Goal: Task Accomplishment & Management: Complete application form

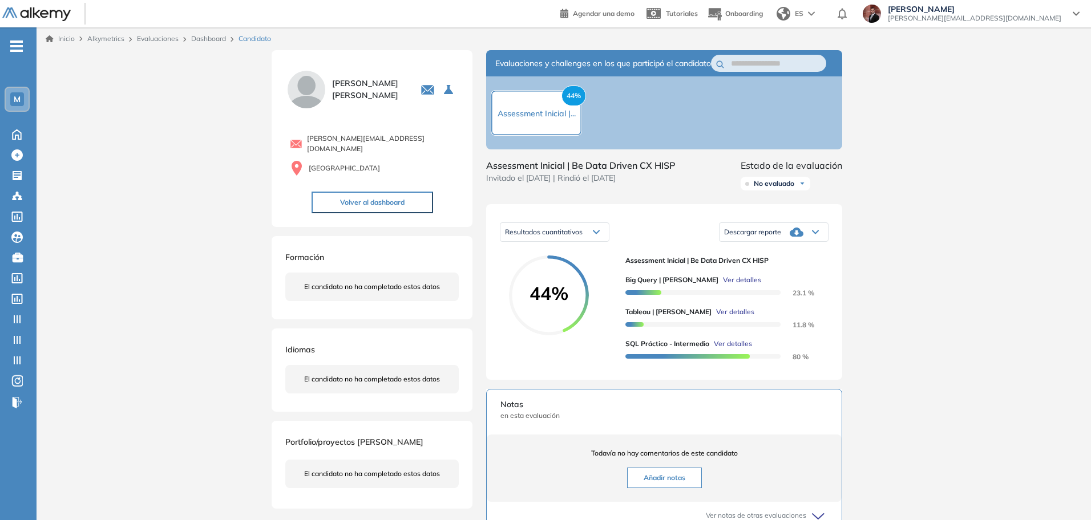
click at [19, 42] on span "-" at bounding box center [16, 44] width 13 height 9
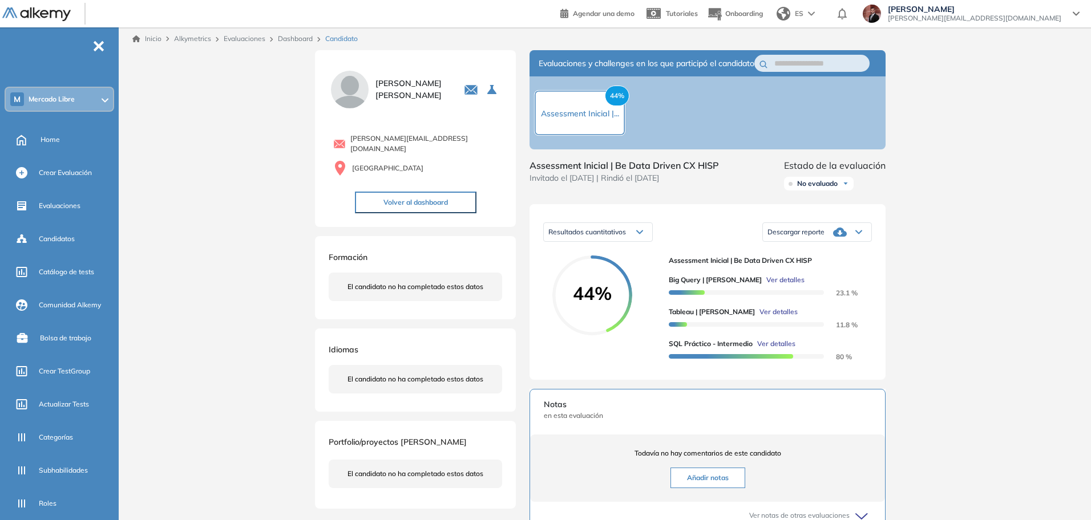
click at [91, 106] on div "M Mercado Libre" at bounding box center [59, 99] width 107 height 23
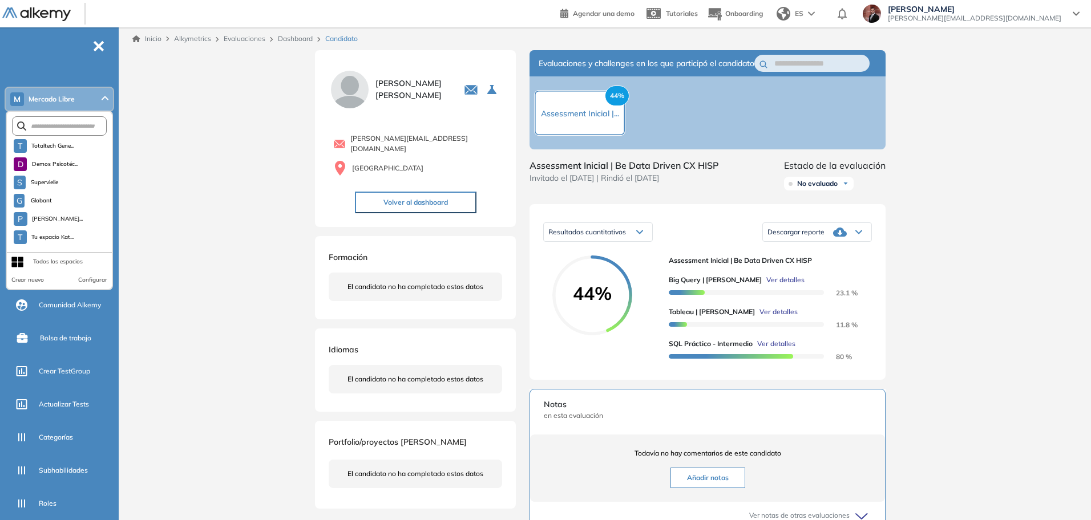
scroll to position [2155, 0]
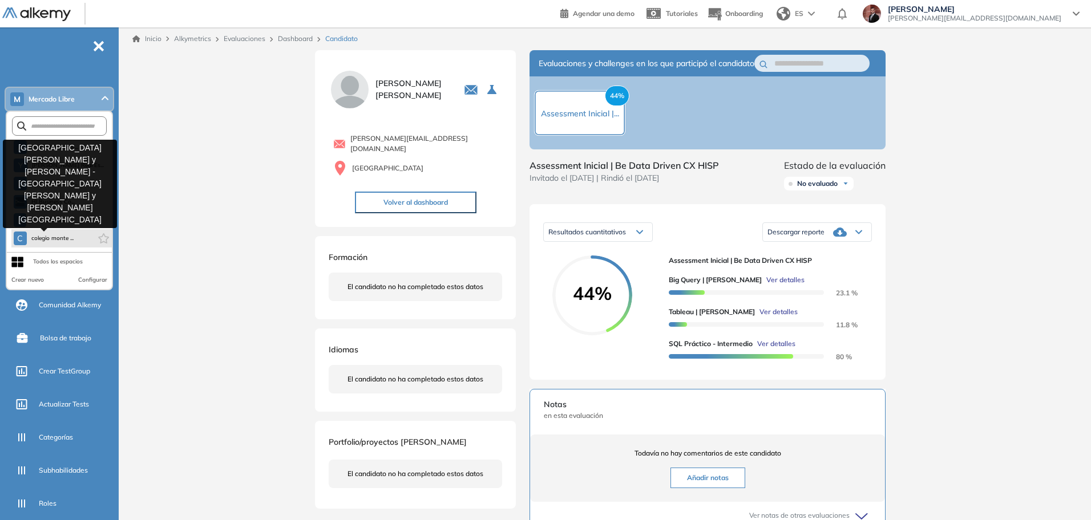
click at [55, 242] on span "colegio monte ..." at bounding box center [52, 238] width 43 height 9
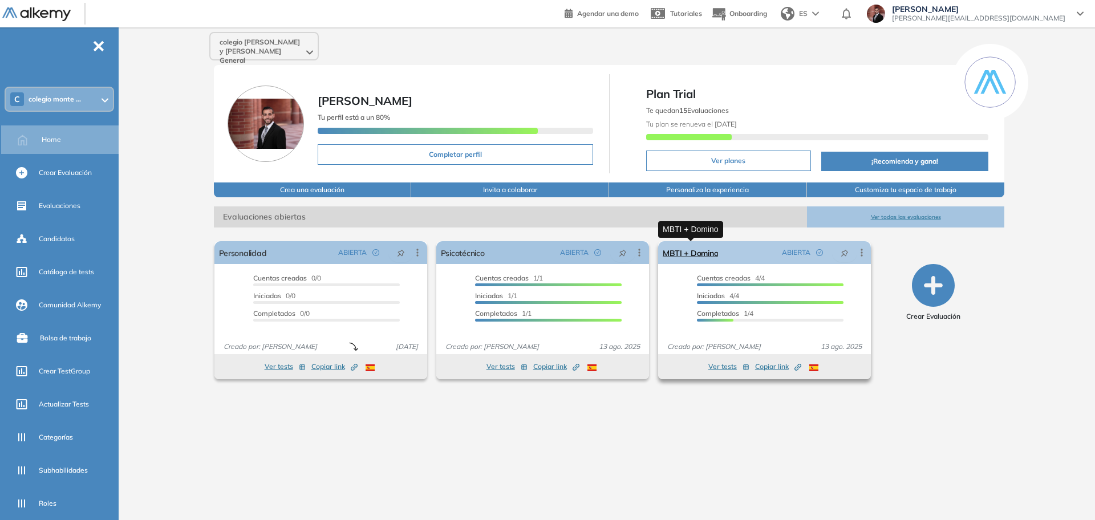
click at [690, 254] on link "MBTI + Domino" at bounding box center [691, 252] width 56 height 23
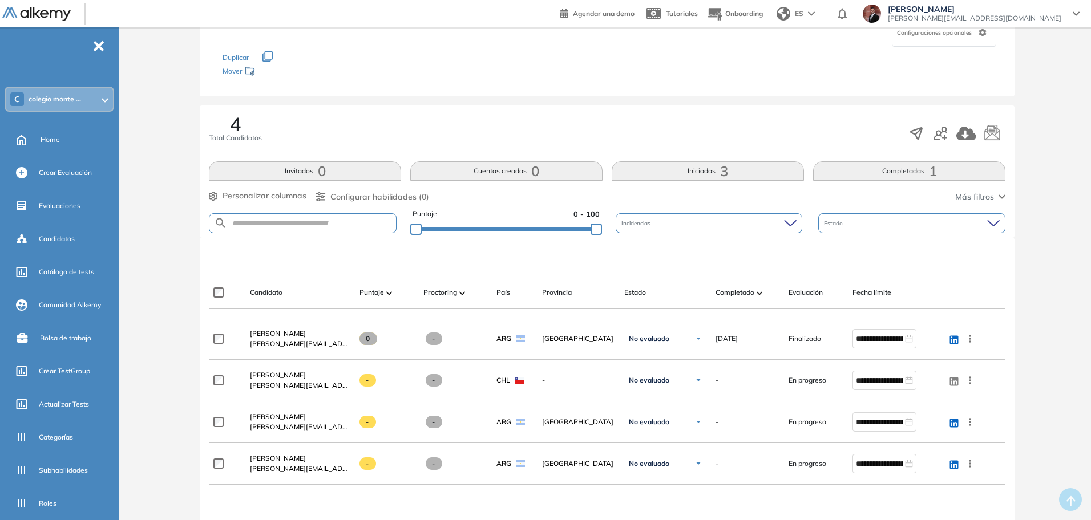
scroll to position [285, 0]
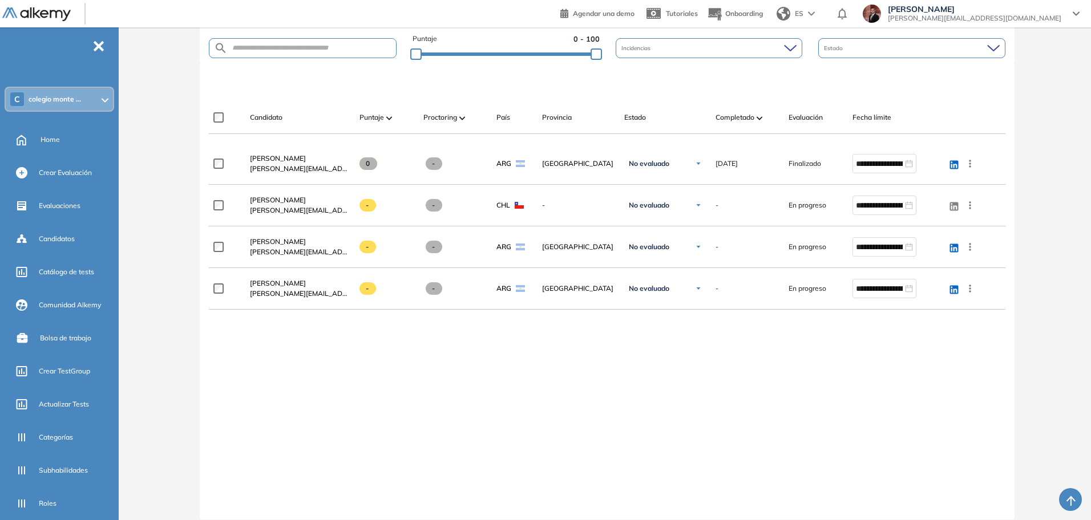
click at [72, 104] on div "C colegio monte ..." at bounding box center [59, 99] width 107 height 23
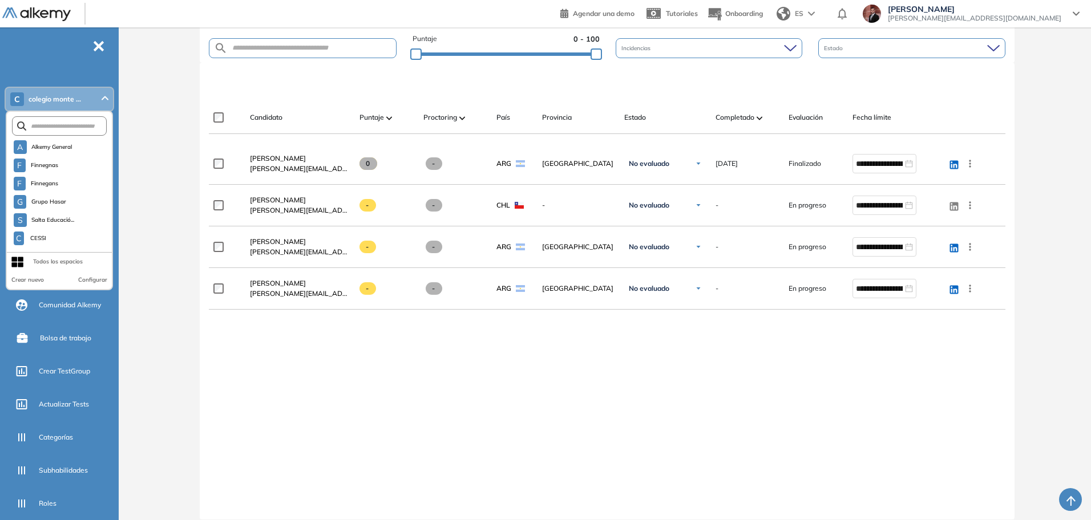
scroll to position [2155, 0]
click at [50, 217] on span "Evolve General" at bounding box center [50, 220] width 39 height 9
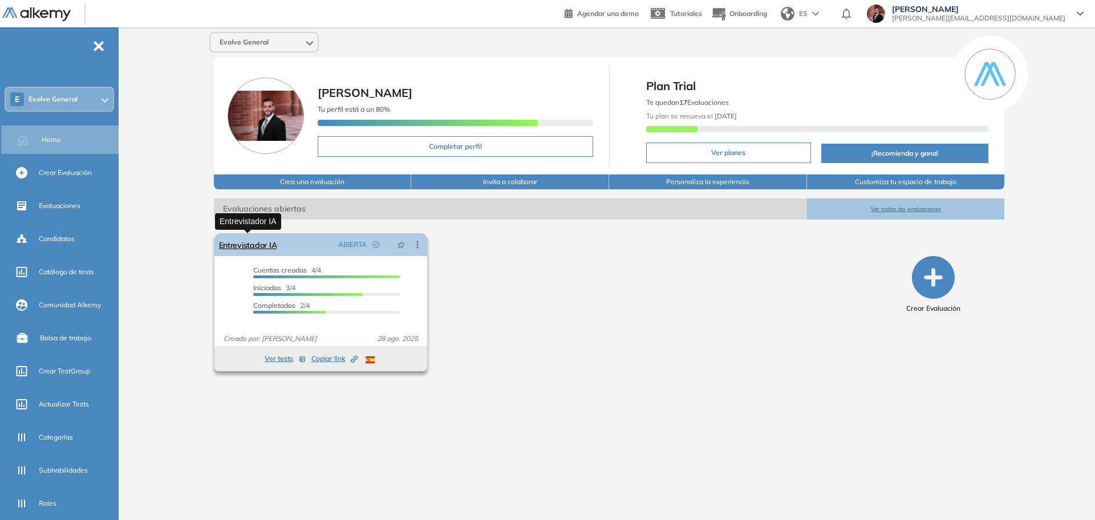
click at [270, 241] on link "Entrevistador IA" at bounding box center [248, 244] width 58 height 23
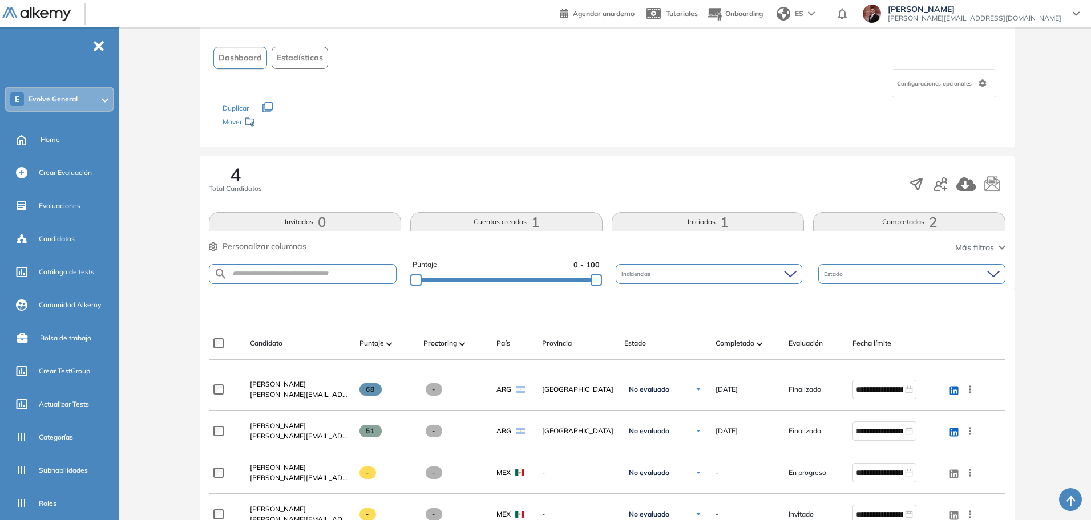
scroll to position [143, 0]
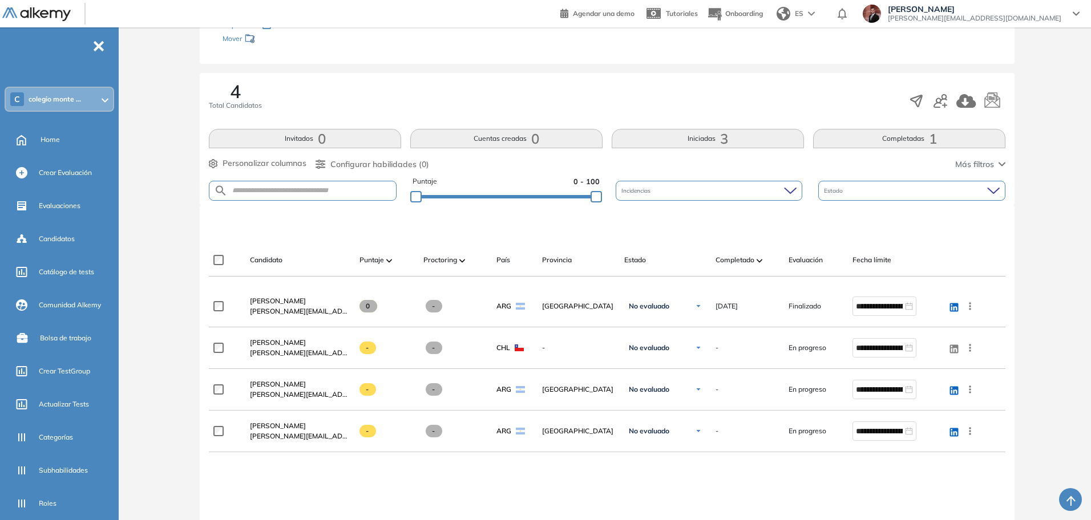
click at [82, 104] on div "C colegio monte ..." at bounding box center [59, 99] width 107 height 23
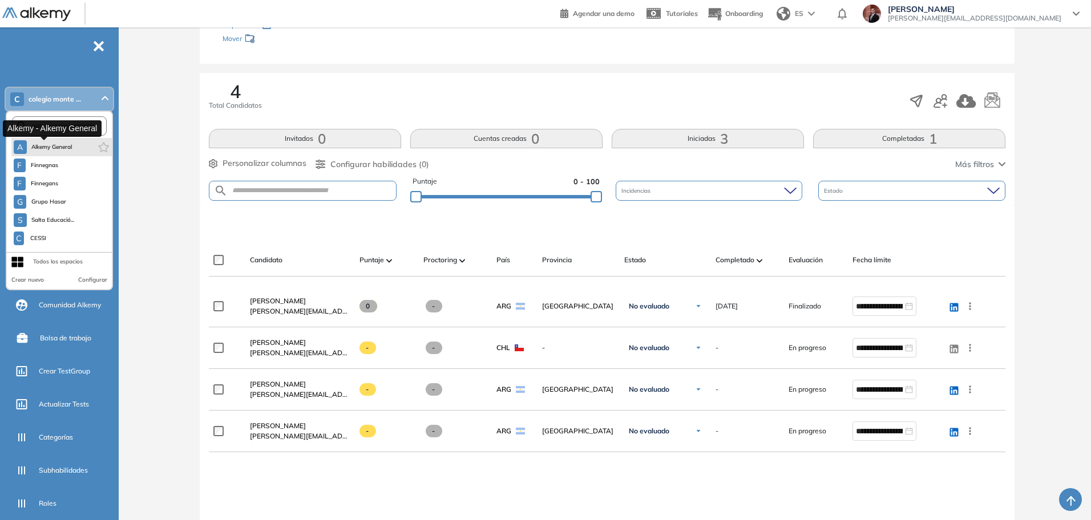
click at [45, 143] on span "Alkemy General" at bounding box center [51, 147] width 41 height 9
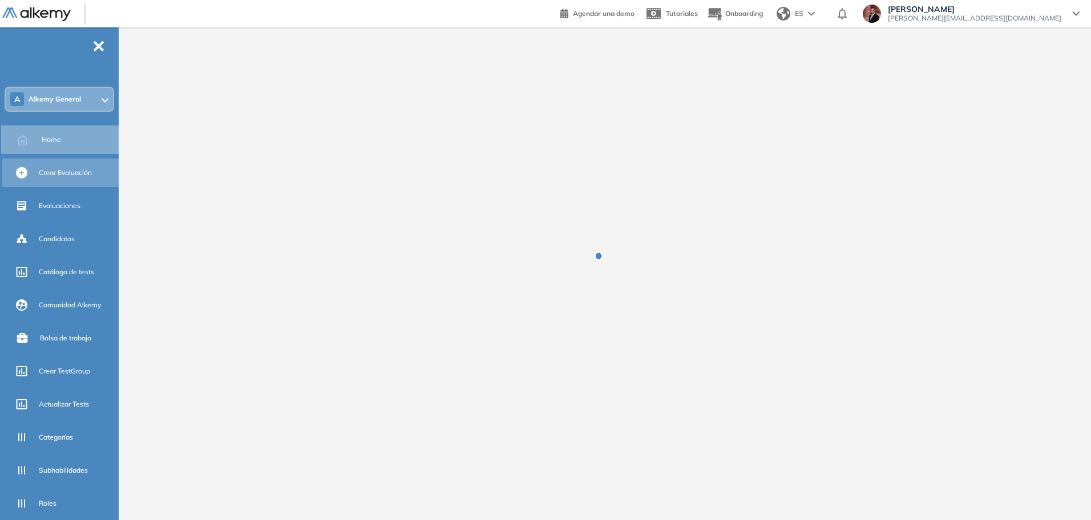
click at [72, 179] on div "Crear Evaluación" at bounding box center [78, 172] width 78 height 19
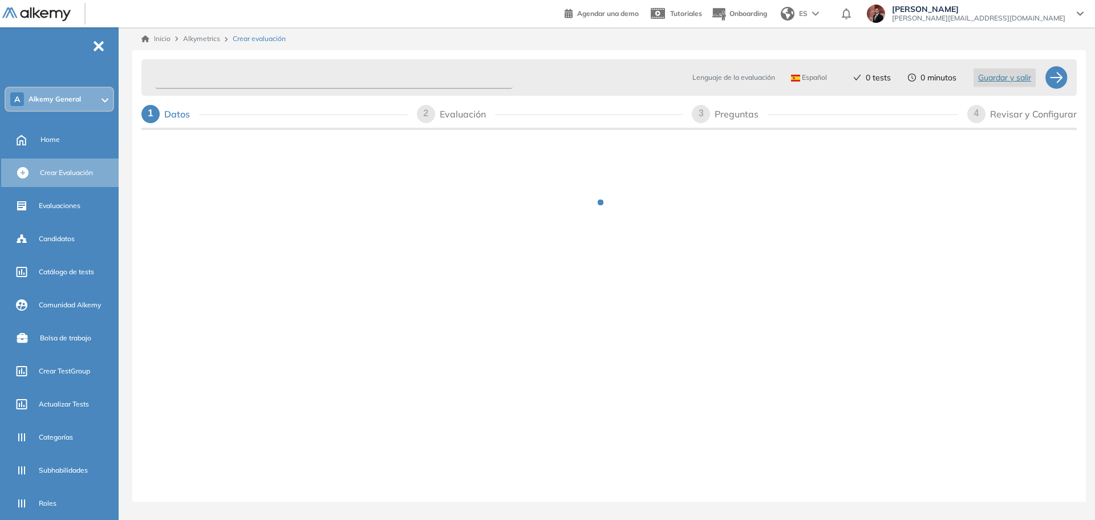
click at [317, 75] on input "text" at bounding box center [334, 78] width 358 height 22
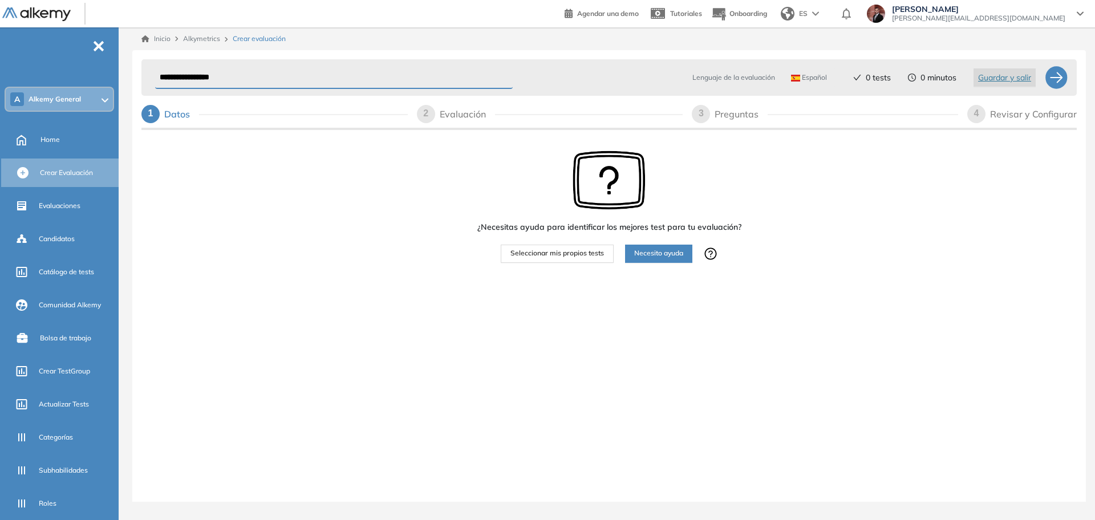
type input "**********"
click at [815, 78] on span "Español" at bounding box center [809, 77] width 36 height 9
click at [809, 123] on li "Inglés" at bounding box center [806, 122] width 28 height 11
click at [569, 254] on span "Seleccionar mis propios tests" at bounding box center [558, 253] width 94 height 11
click at [563, 256] on span "Seleccionar mis propios tests" at bounding box center [558, 253] width 94 height 11
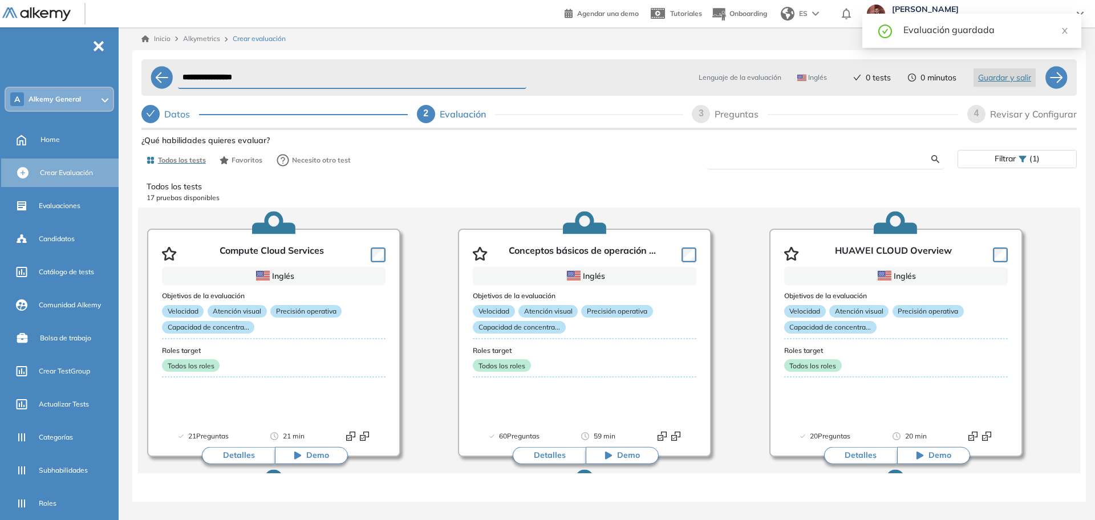
click at [782, 158] on input "text" at bounding box center [824, 159] width 216 height 10
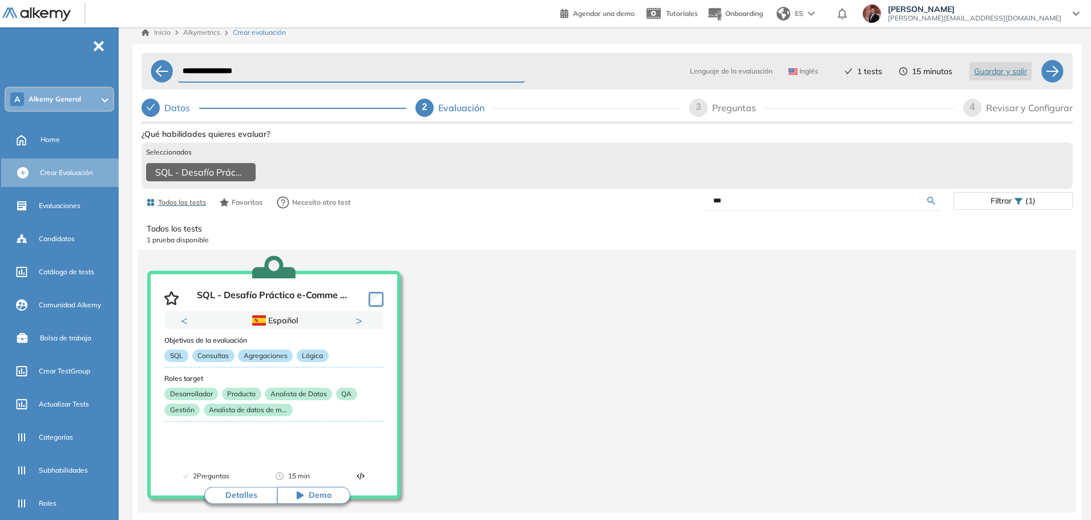
scroll to position [11, 0]
click at [359, 326] on button "Next" at bounding box center [360, 320] width 11 height 11
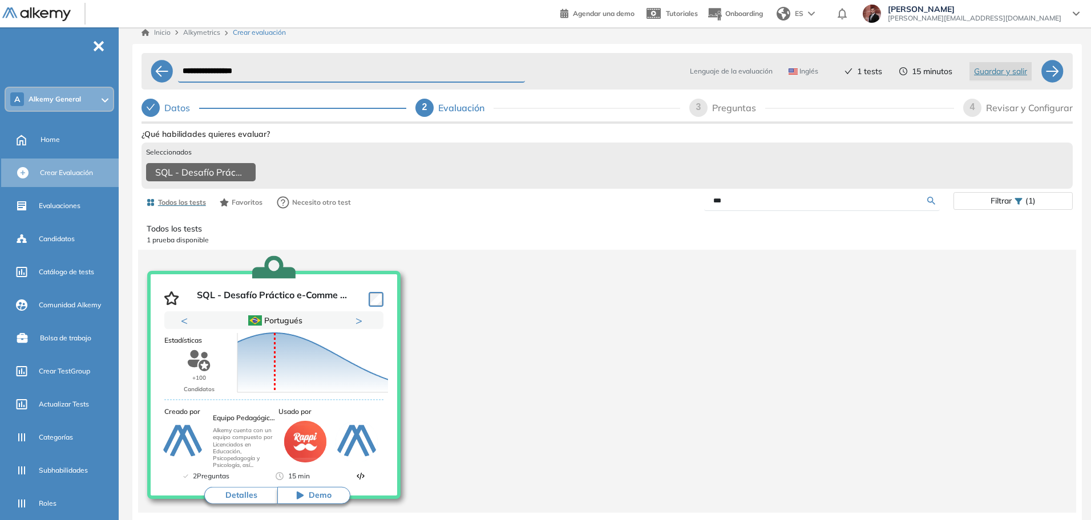
click at [359, 327] on div "Puntuación 0 10 20 30 40 50 60 70 80 90 100 Promedio" at bounding box center [313, 363] width 160 height 114
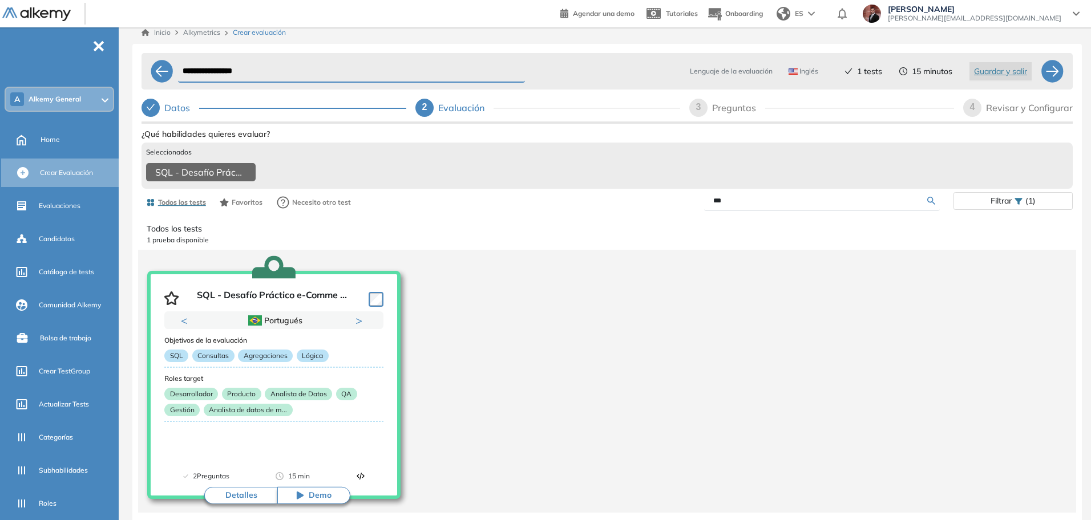
click at [359, 326] on button "Next" at bounding box center [360, 320] width 11 height 11
drag, startPoint x: 733, startPoint y: 192, endPoint x: 726, endPoint y: 195, distance: 7.9
click at [724, 193] on form "***" at bounding box center [822, 201] width 236 height 20
drag, startPoint x: 731, startPoint y: 202, endPoint x: 545, endPoint y: 190, distance: 185.8
click at [545, 189] on div "Ver preguntas de muestra Demo Experiencia Starter Validado undefined minutos Pr…" at bounding box center [606, 359] width 931 height 467
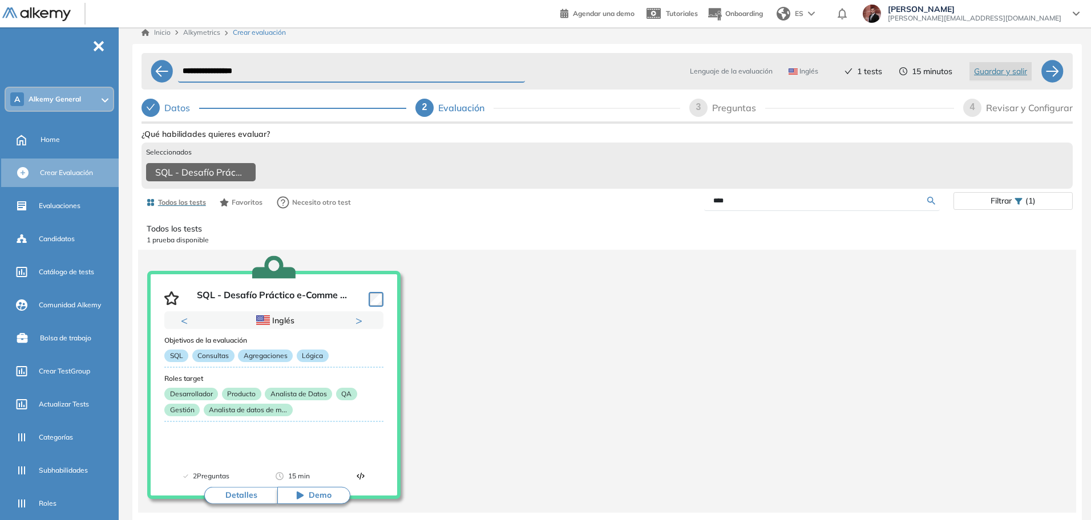
type input "****"
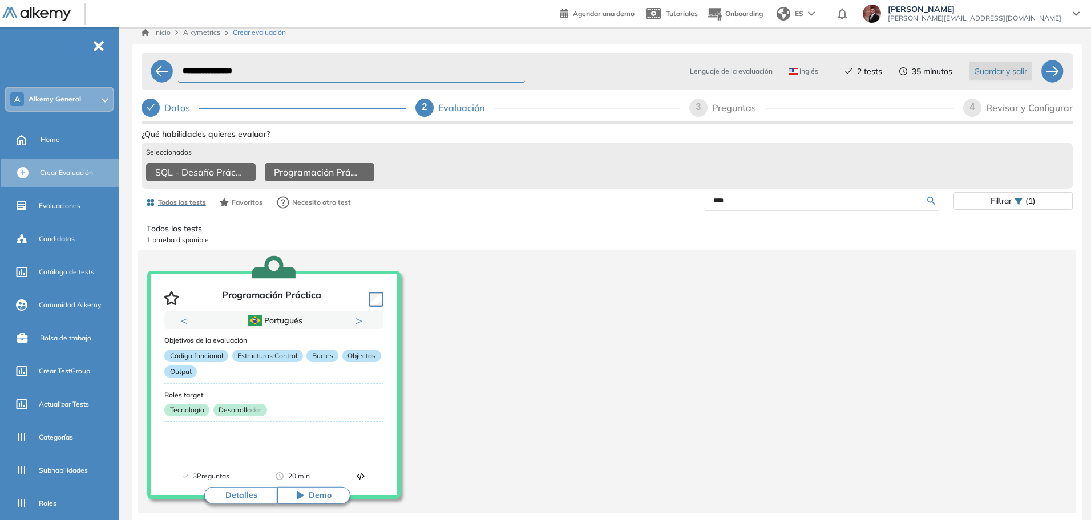
click at [725, 104] on div "Preguntas" at bounding box center [738, 108] width 53 height 18
select select "*****"
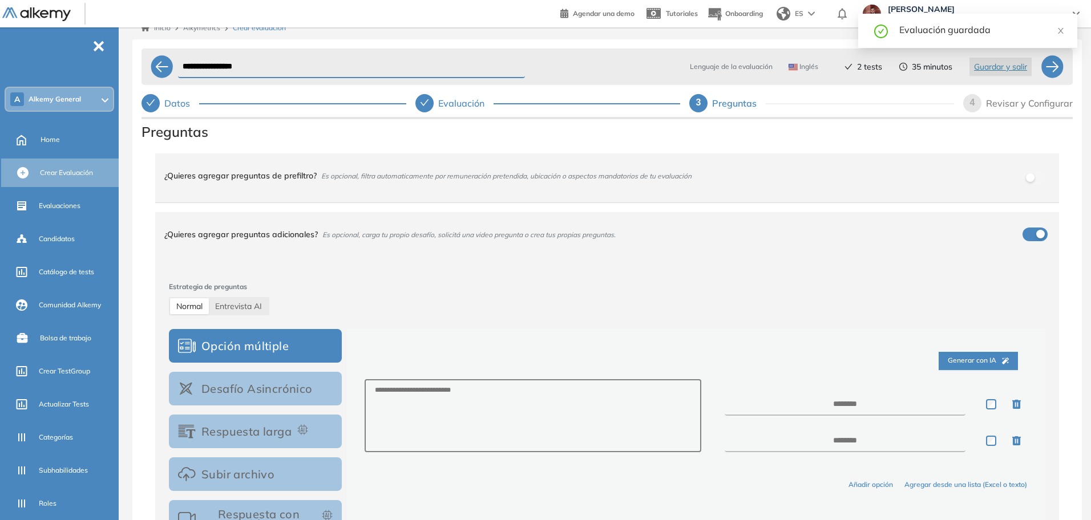
click at [1006, 106] on div "Revisar y Configurar" at bounding box center [1029, 103] width 87 height 18
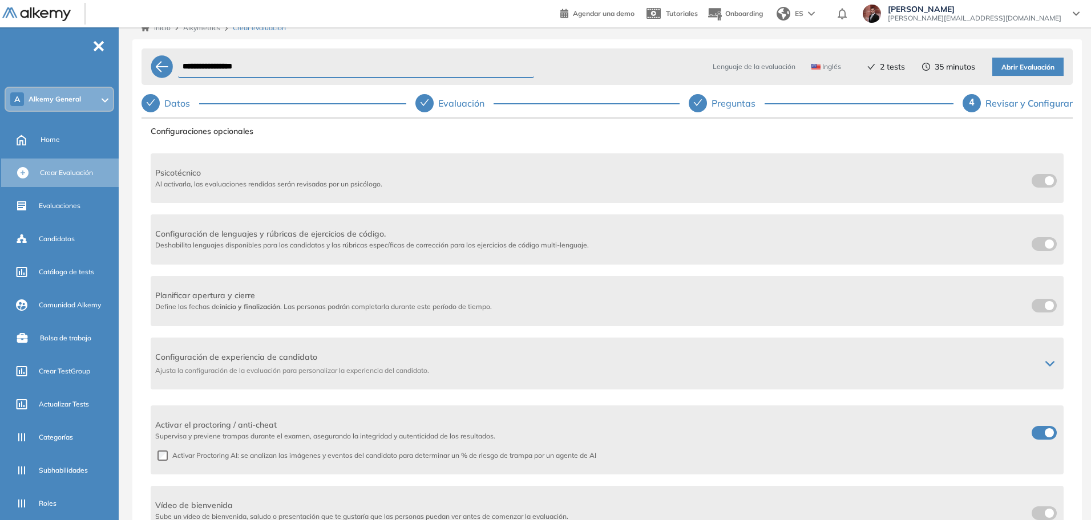
scroll to position [148, 0]
click at [1041, 369] on div "Configuración de experiencia de candidato Ajusta la configuración de la evaluac…" at bounding box center [607, 363] width 913 height 52
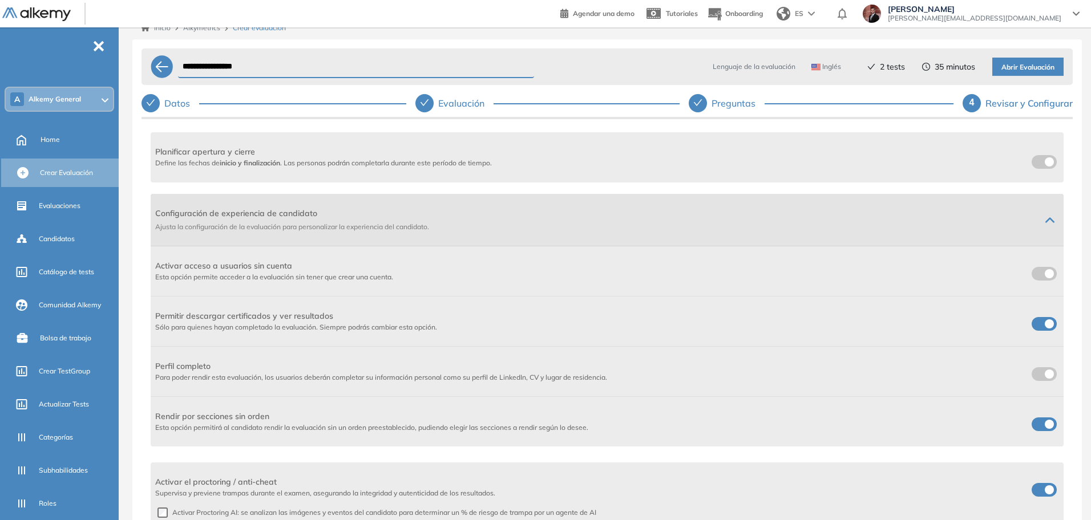
click at [1023, 225] on span "Ajusta la configuración de la evaluación para personalizar la experiencia del c…" at bounding box center [593, 227] width 876 height 10
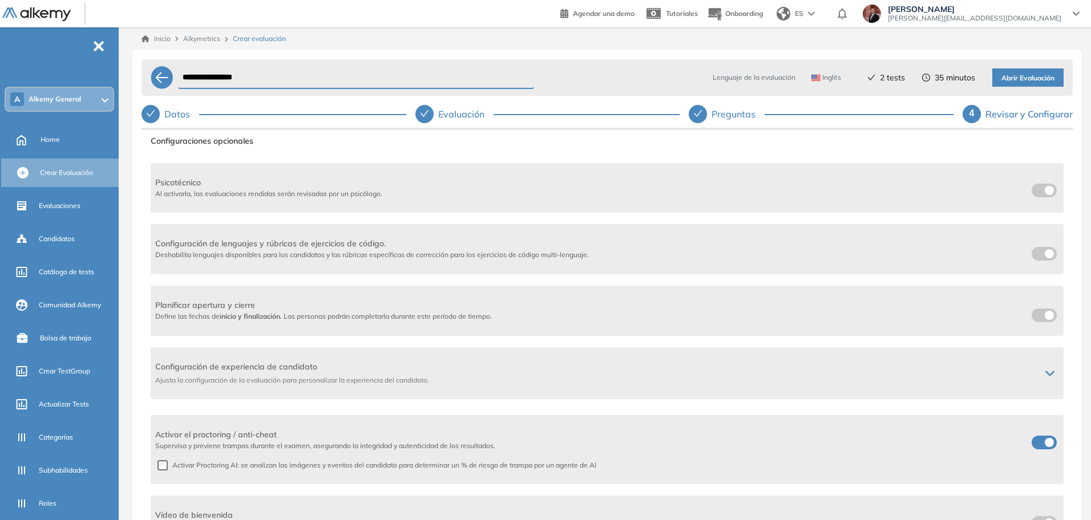
click at [1014, 74] on span "Abrir Evaluación" at bounding box center [1027, 78] width 53 height 11
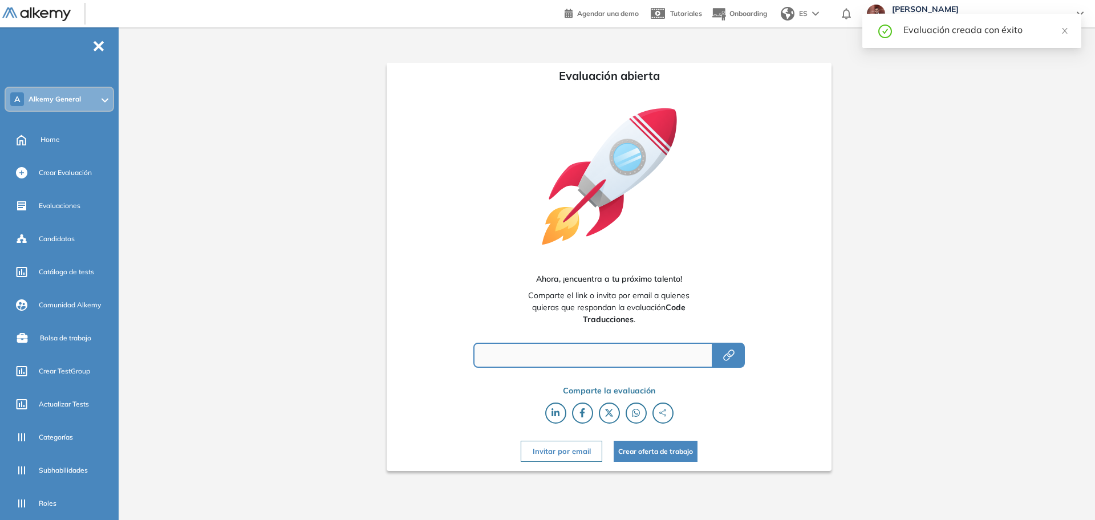
type input "**********"
click at [730, 354] on icon "button" at bounding box center [729, 356] width 14 height 14
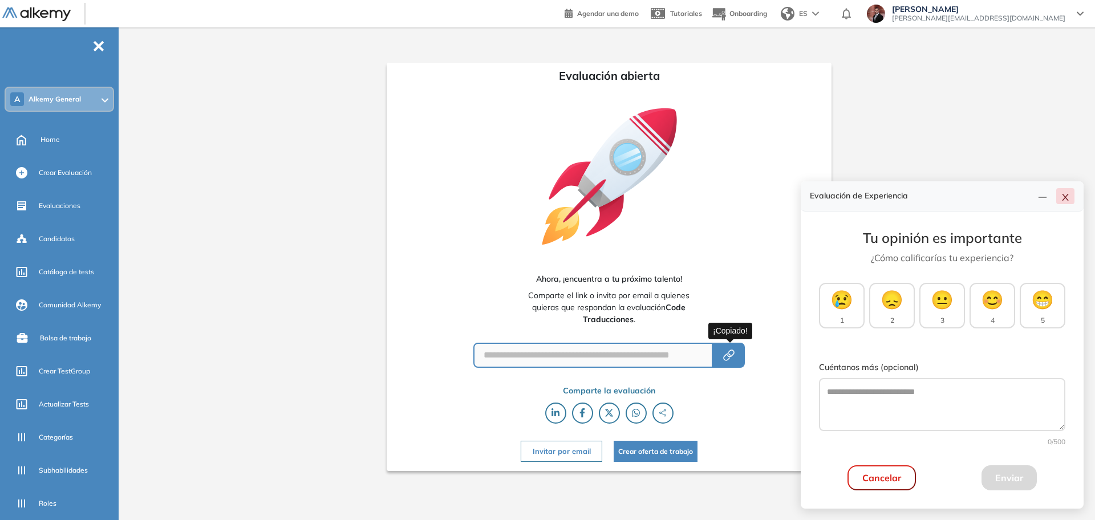
click at [1063, 200] on icon "close" at bounding box center [1065, 197] width 6 height 7
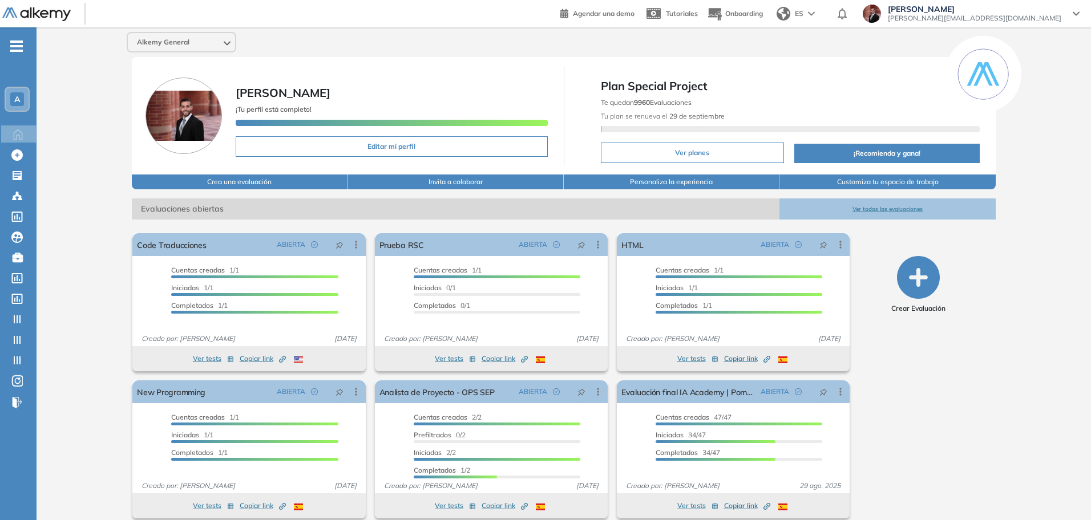
click at [17, 50] on span "-" at bounding box center [16, 44] width 13 height 9
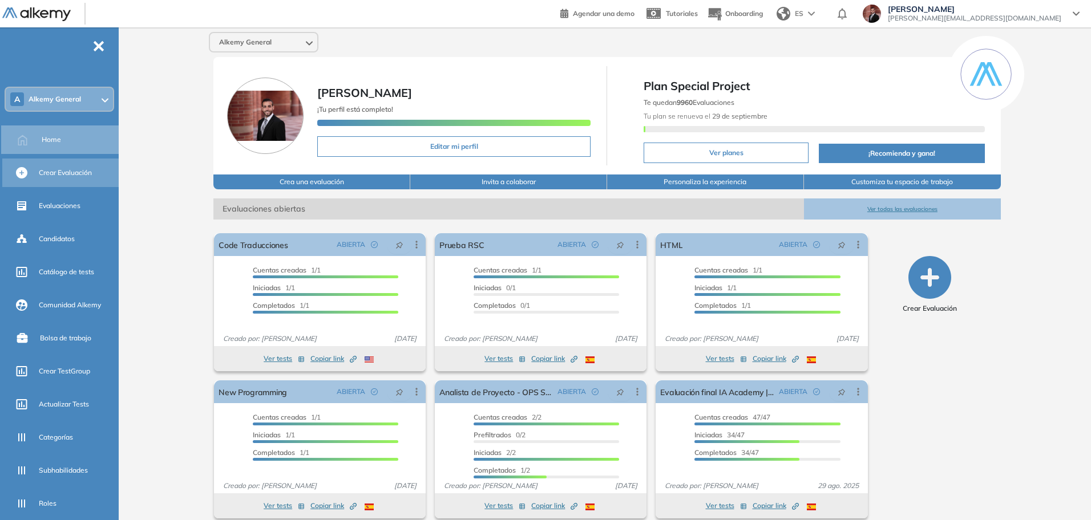
click at [76, 181] on div "Crear Evaluación" at bounding box center [78, 172] width 78 height 19
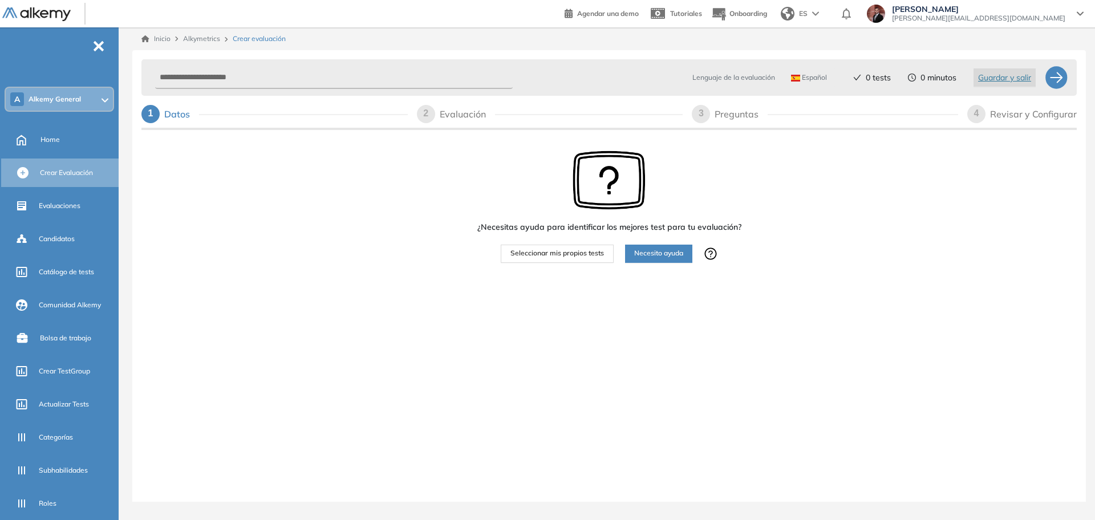
click at [369, 90] on div "Lenguaje de la evaluación Español Español Inglés Portugués 0 tests 0 minutos Gu…" at bounding box center [598, 77] width 894 height 27
click at [367, 87] on input "text" at bounding box center [334, 78] width 358 height 22
type input "**********"
click at [589, 246] on button "Seleccionar mis propios tests" at bounding box center [557, 254] width 113 height 18
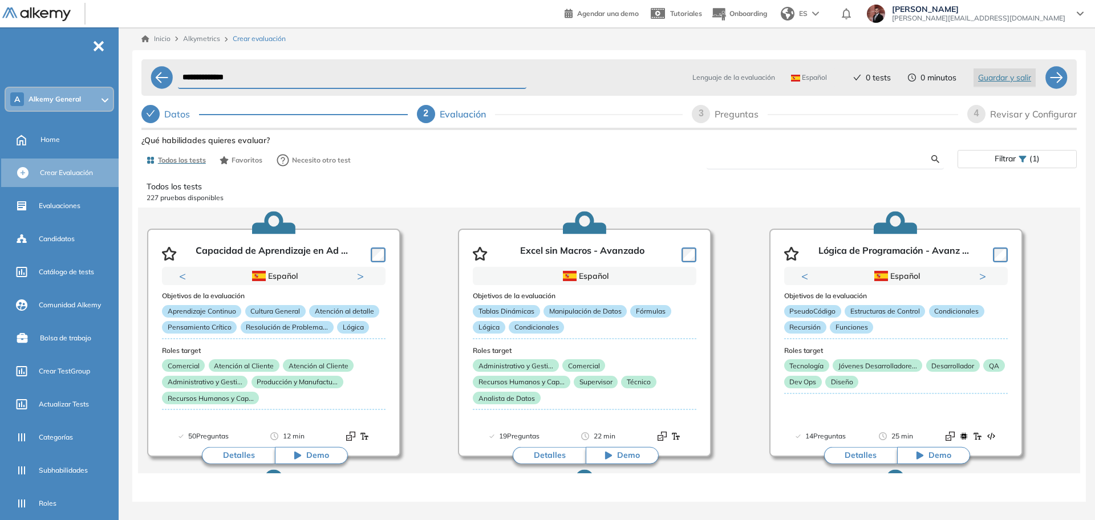
click at [731, 158] on input "text" at bounding box center [824, 159] width 216 height 10
type input "********"
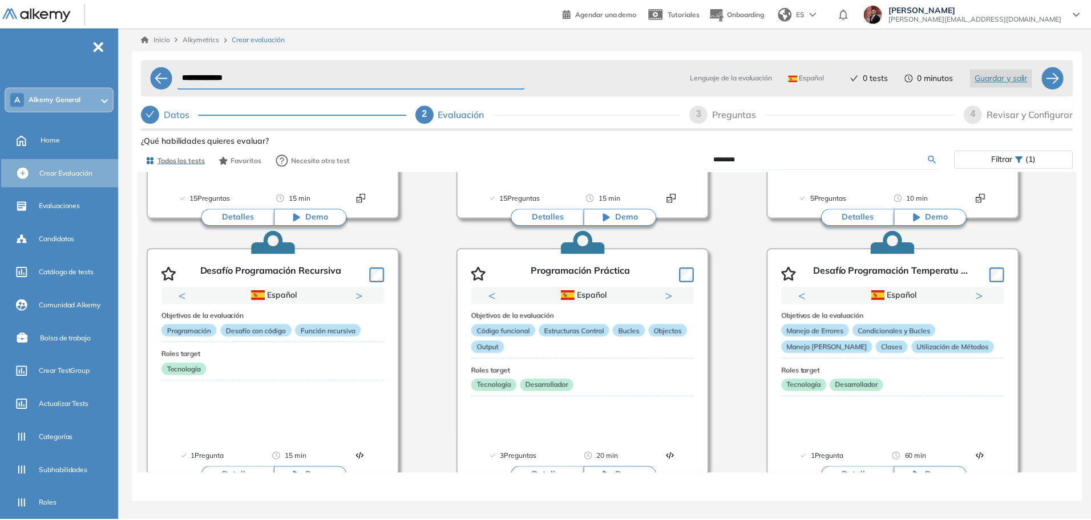
scroll to position [499, 0]
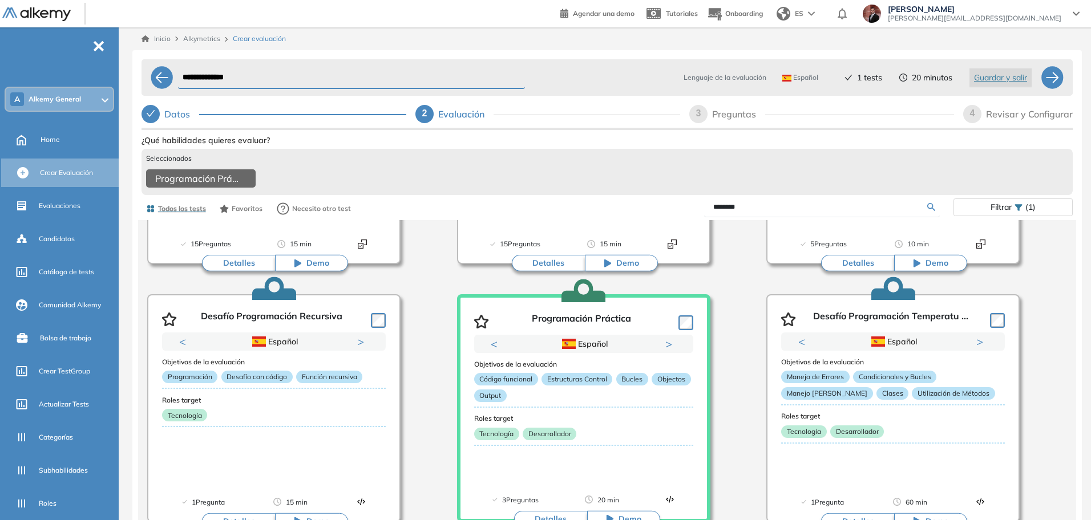
click at [1030, 114] on div "Revisar y Configurar" at bounding box center [1029, 114] width 87 height 18
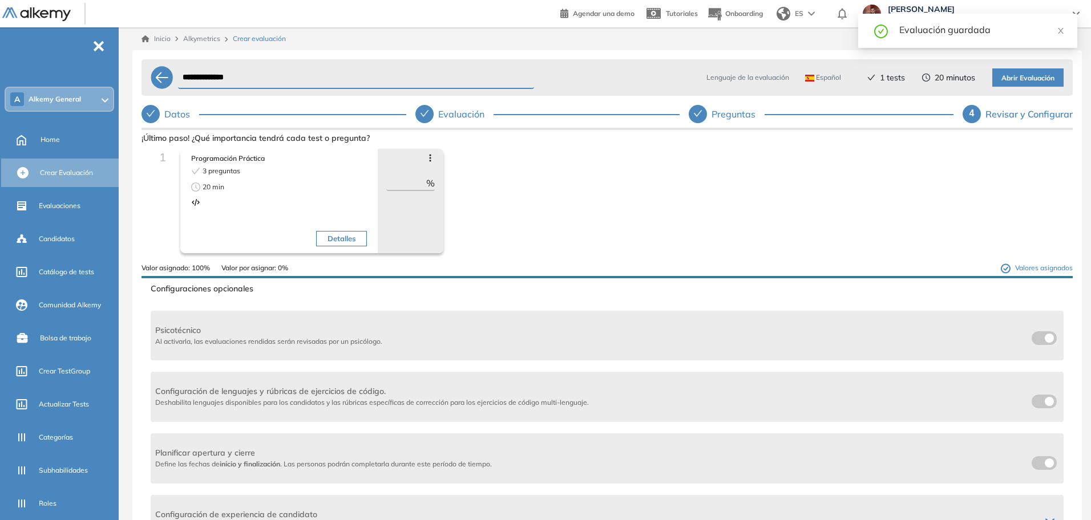
click at [467, 112] on div "Evaluación" at bounding box center [465, 114] width 55 height 18
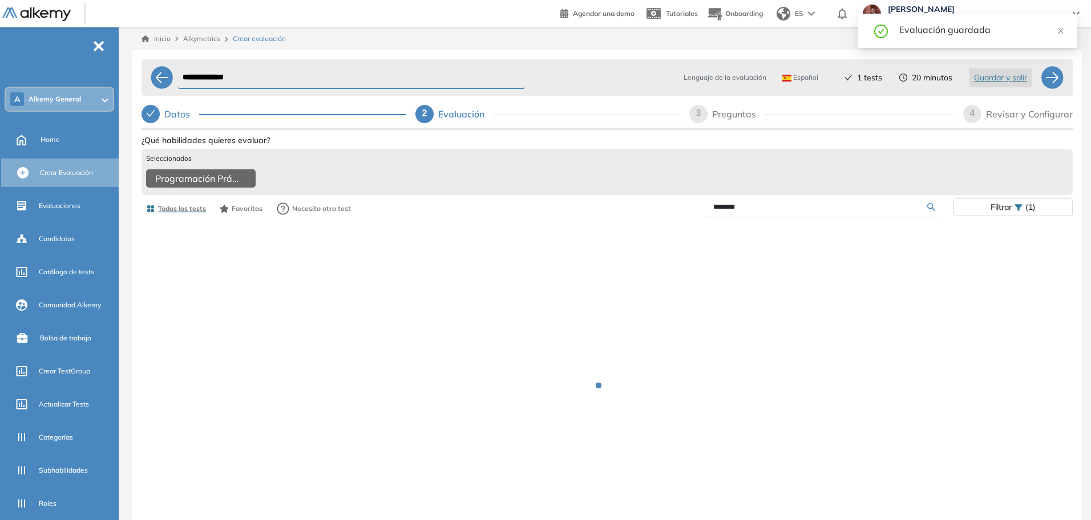
drag, startPoint x: 750, startPoint y: 209, endPoint x: 626, endPoint y: 200, distance: 123.6
click at [631, 205] on div "********" at bounding box center [780, 207] width 346 height 20
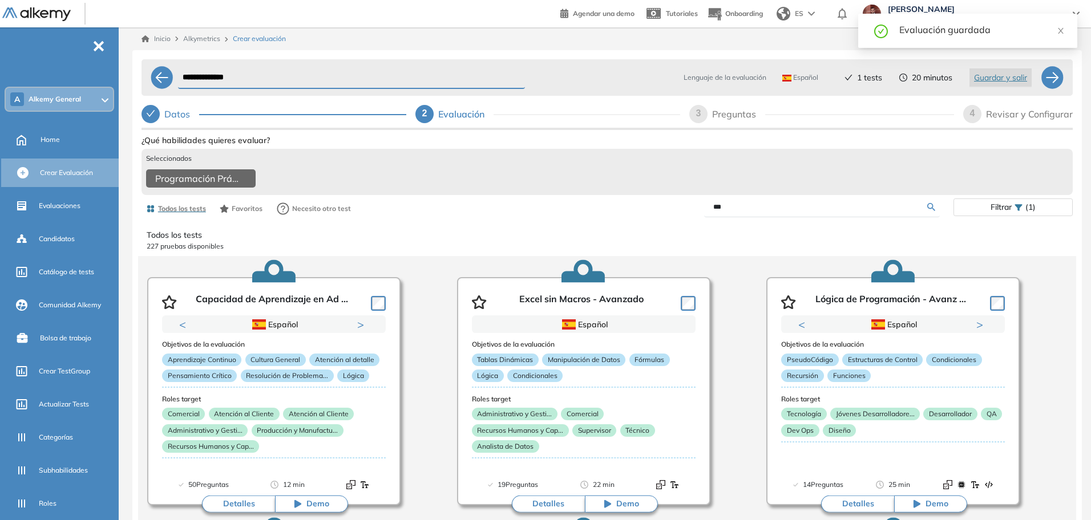
type input "***"
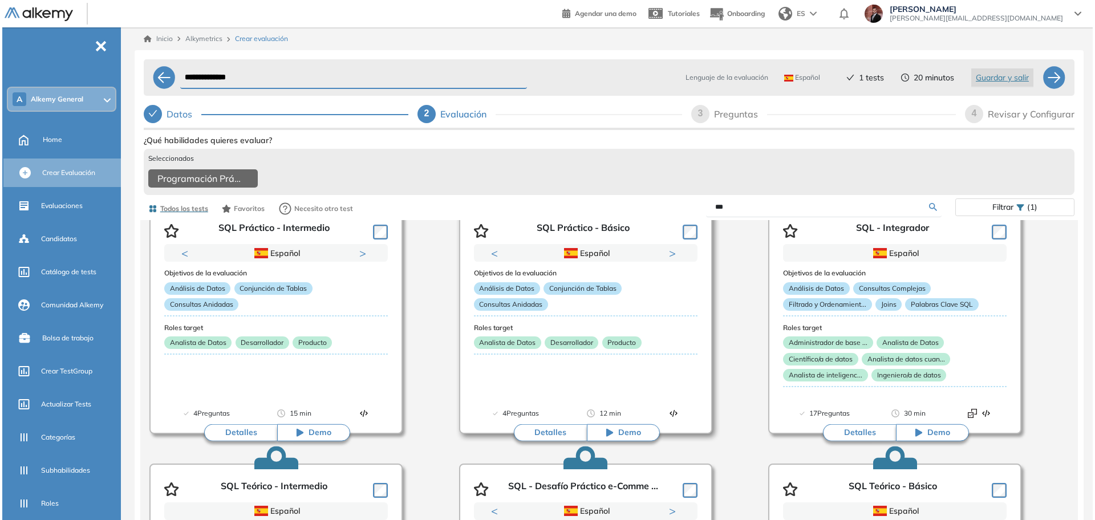
scroll to position [285, 0]
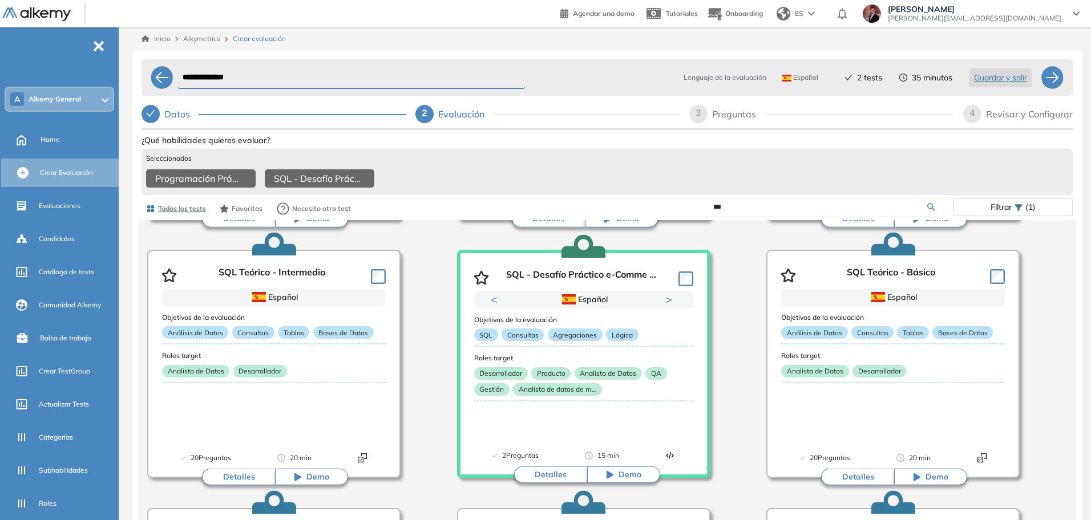
click at [1044, 110] on div "Revisar y Configurar" at bounding box center [1029, 114] width 87 height 18
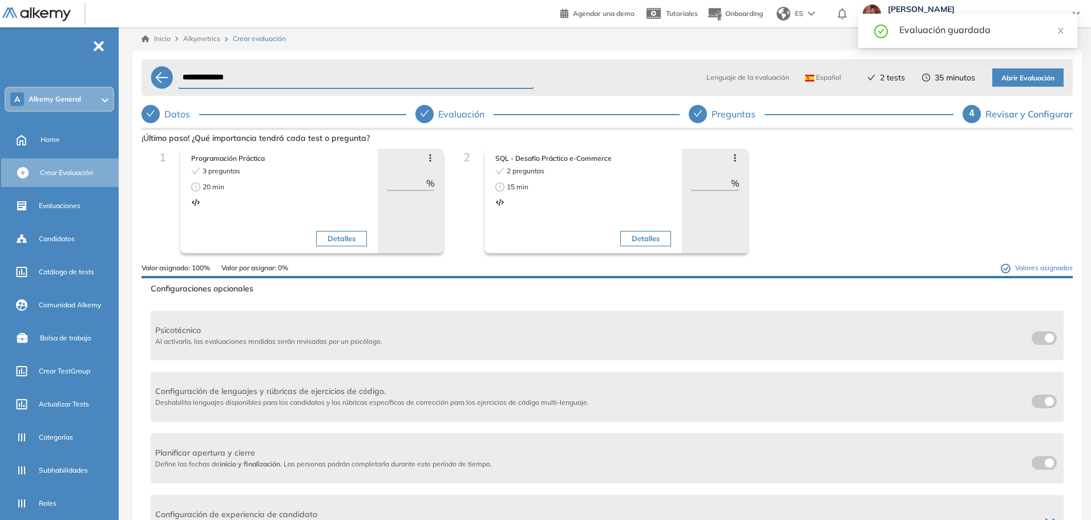
click at [1053, 79] on span "Abrir Evaluación" at bounding box center [1027, 78] width 53 height 11
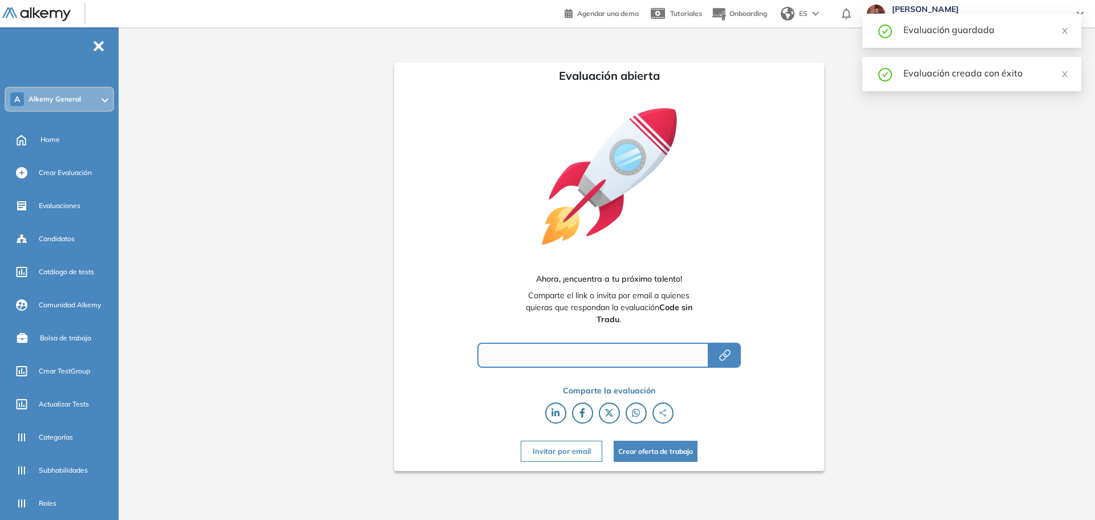
type input "**********"
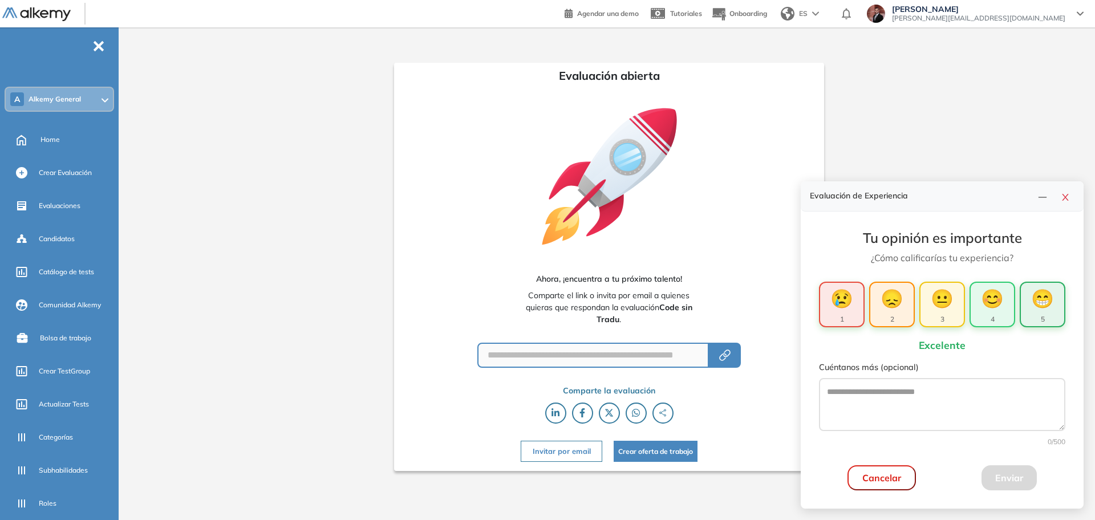
click at [1056, 297] on button "😁 5" at bounding box center [1043, 305] width 46 height 46
click at [1001, 482] on button "Enviar" at bounding box center [1009, 477] width 55 height 25
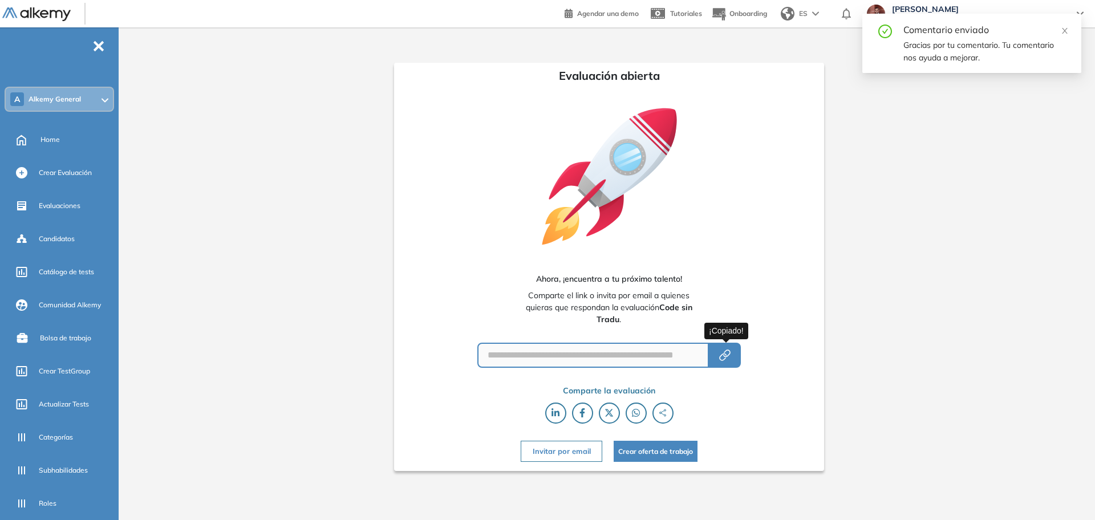
click at [722, 354] on icon "button" at bounding box center [725, 356] width 14 height 14
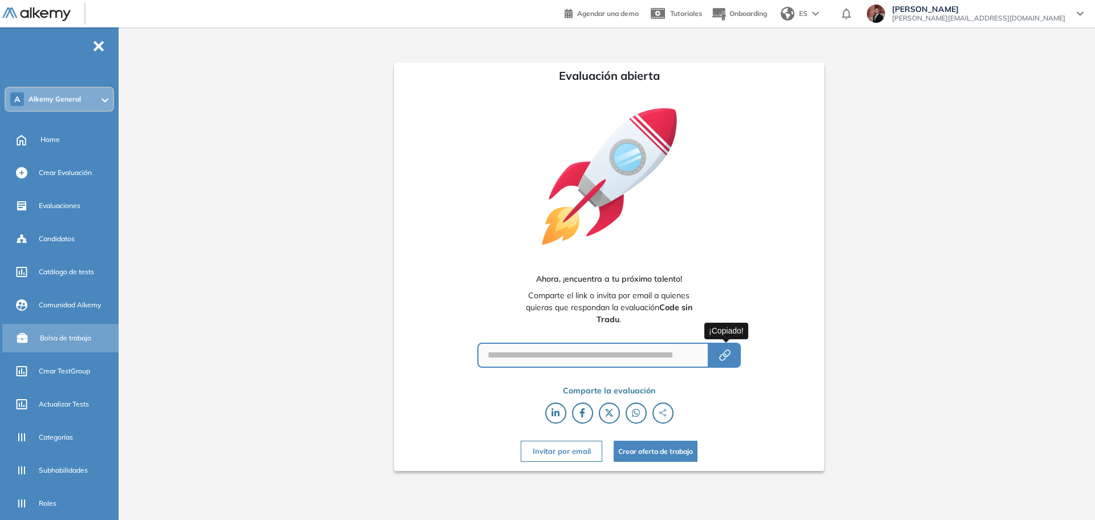
scroll to position [113, 0]
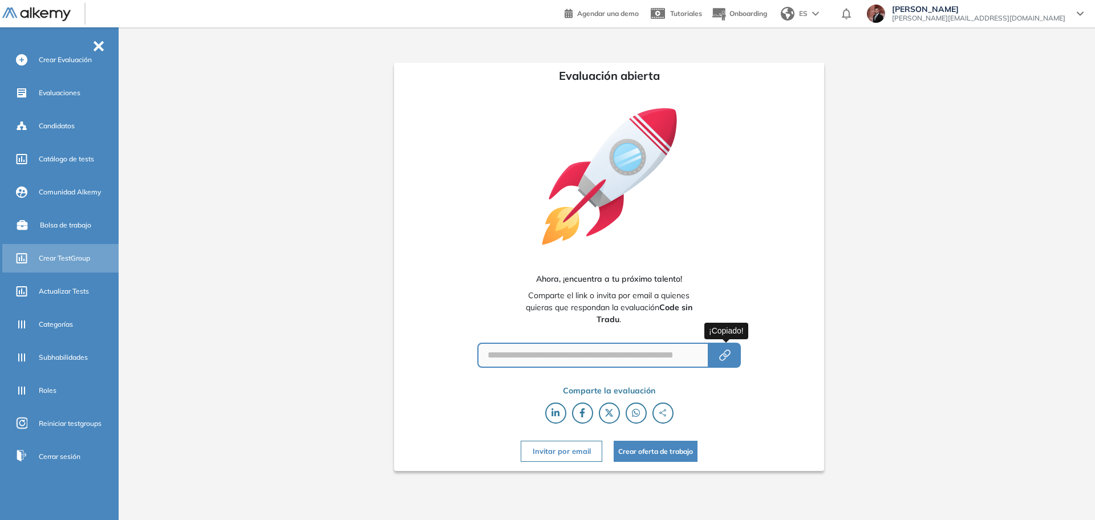
click at [80, 264] on div "Crear TestGroup" at bounding box center [78, 258] width 78 height 19
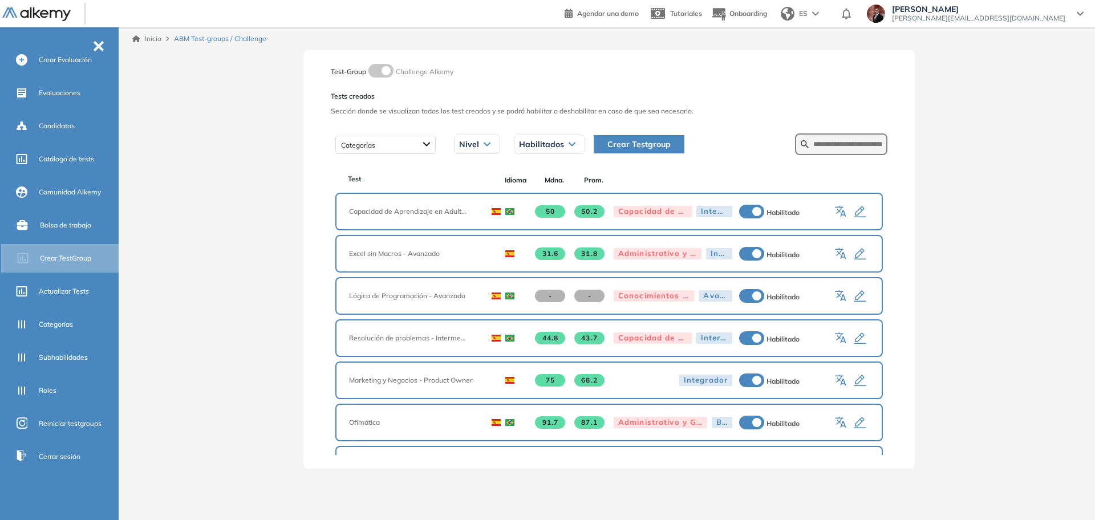
click at [817, 140] on form at bounding box center [841, 144] width 92 height 22
click at [821, 145] on input "text" at bounding box center [847, 144] width 68 height 10
type input "**********"
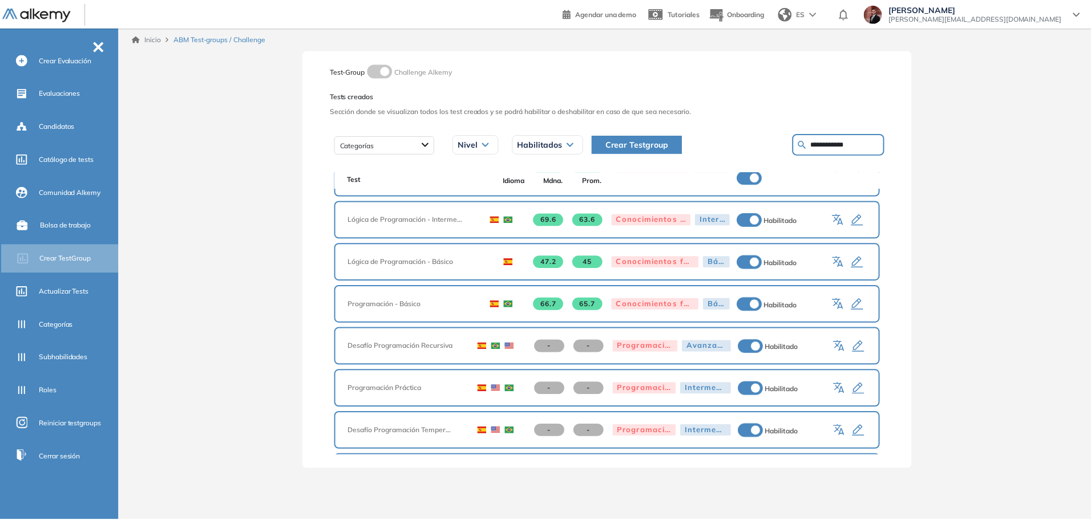
scroll to position [143, 0]
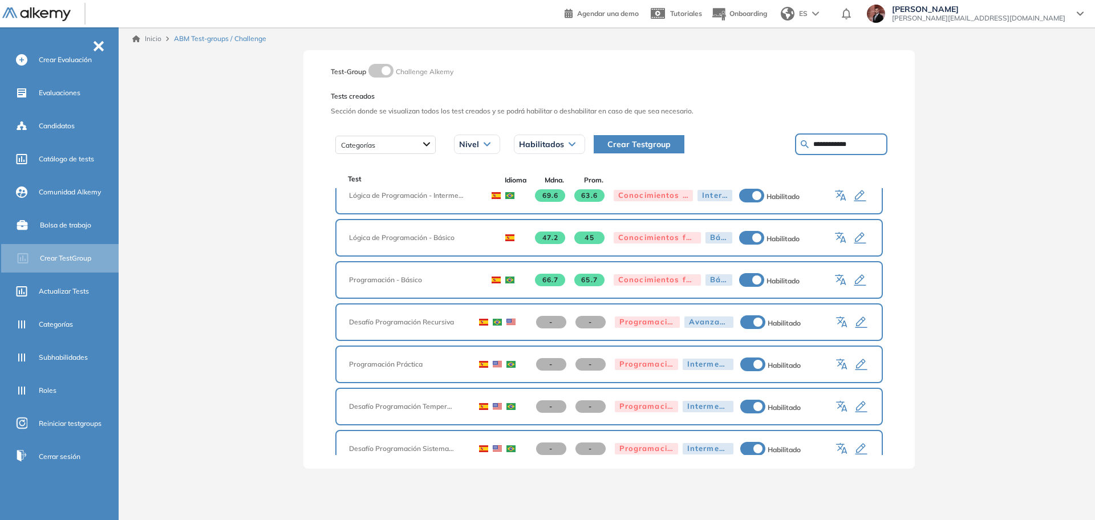
click at [860, 360] on icon "button" at bounding box center [861, 365] width 14 height 14
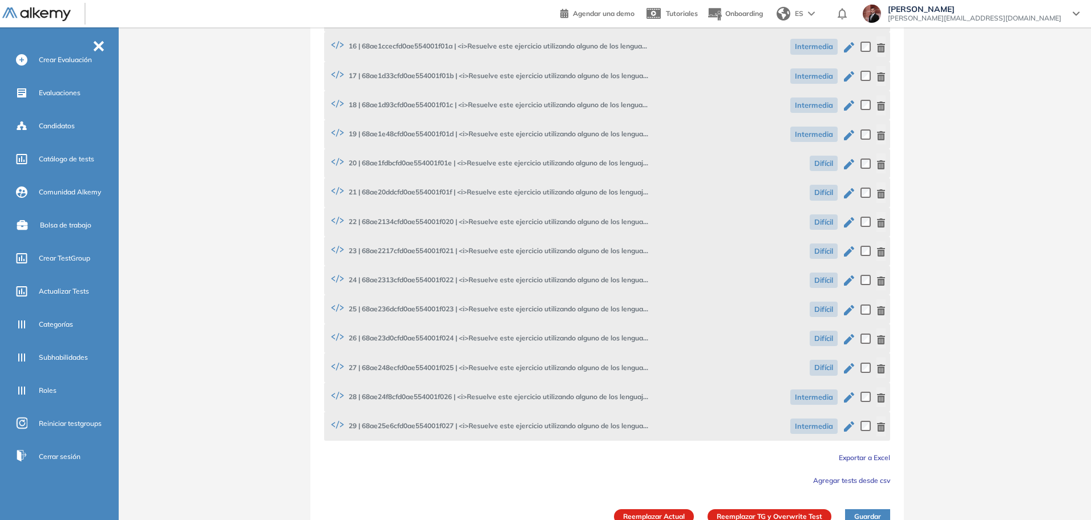
scroll to position [835, 0]
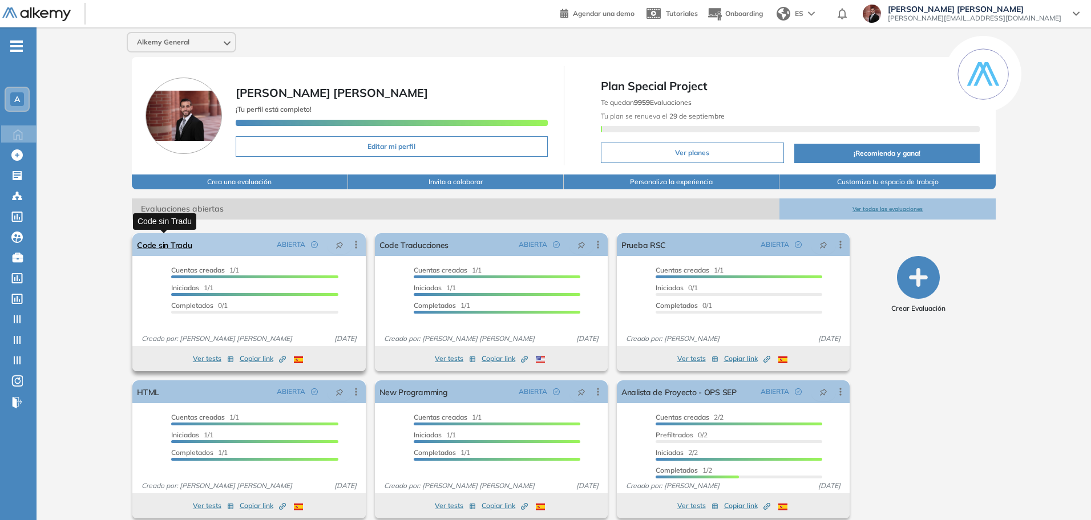
click at [168, 252] on link "Code sin Tradu" at bounding box center [164, 244] width 55 height 23
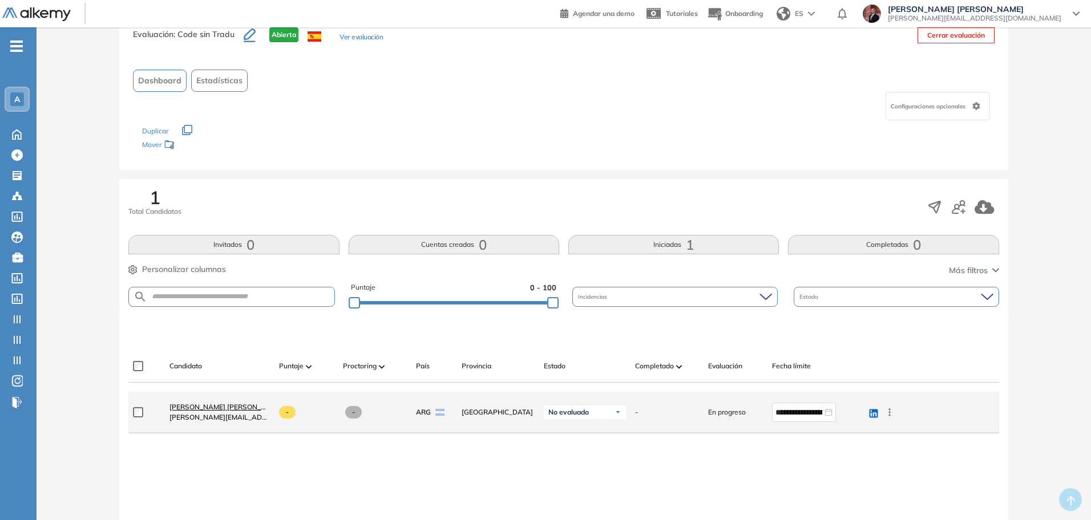
scroll to position [71, 0]
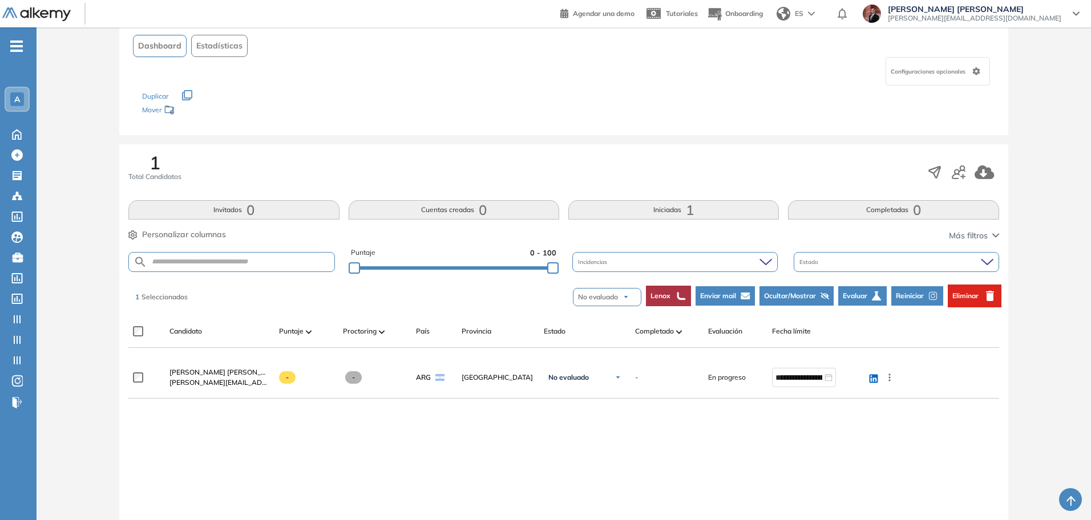
click at [904, 295] on span "Reiniciar" at bounding box center [910, 296] width 28 height 10
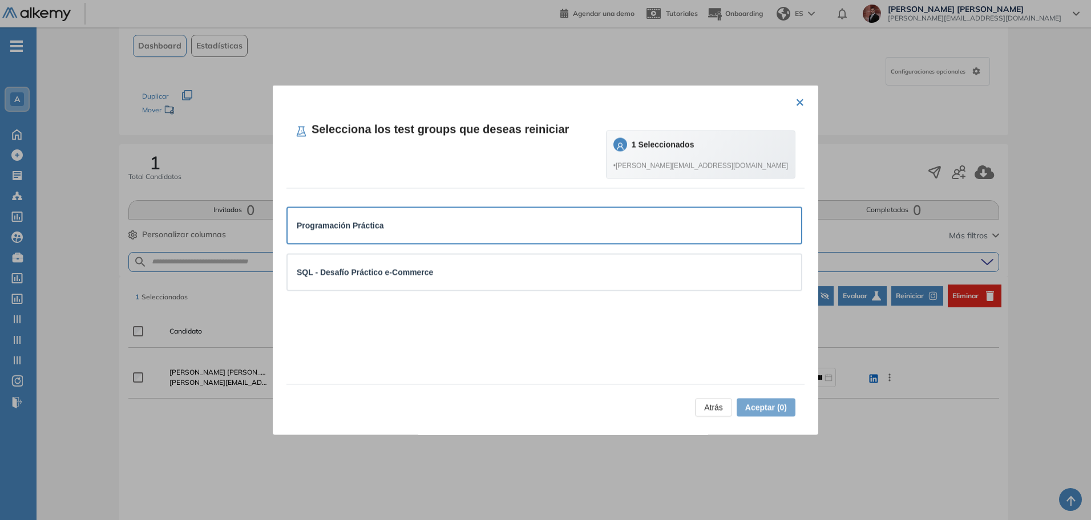
click at [465, 239] on div "Programación Práctica" at bounding box center [543, 225] width 513 height 35
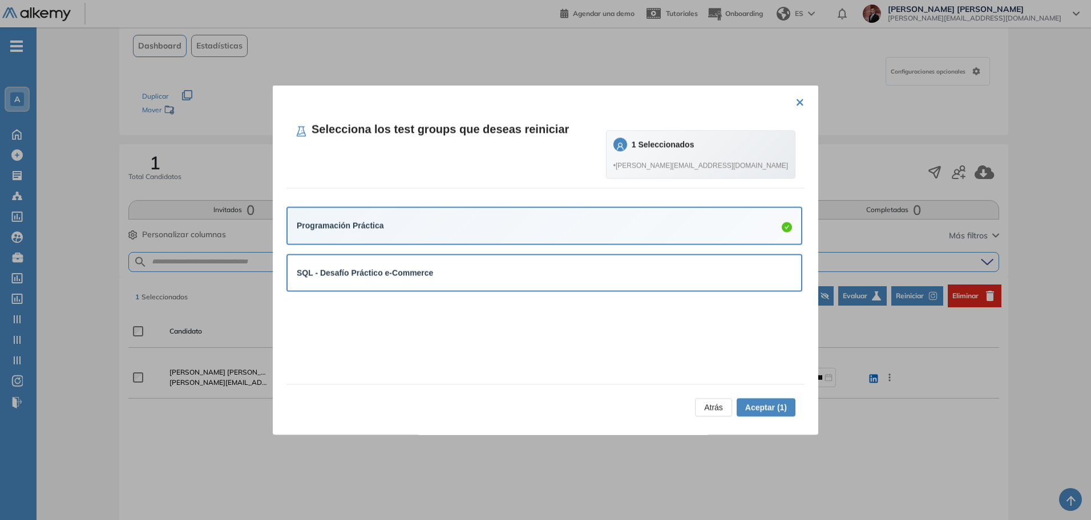
click at [696, 264] on div "SQL - Desafío Práctico e-Commerce" at bounding box center [543, 272] width 513 height 35
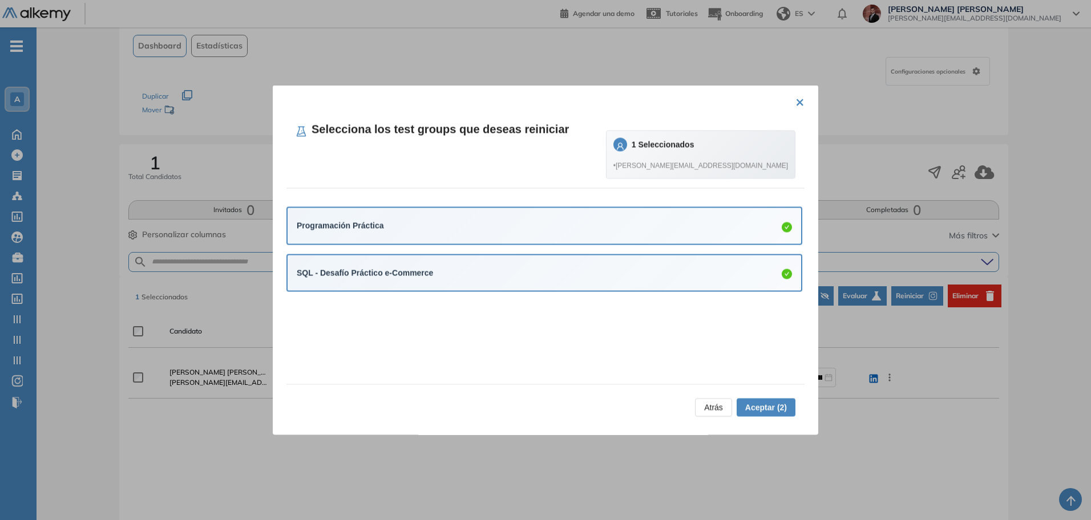
click at [769, 408] on span "Aceptar (2)" at bounding box center [766, 408] width 42 height 13
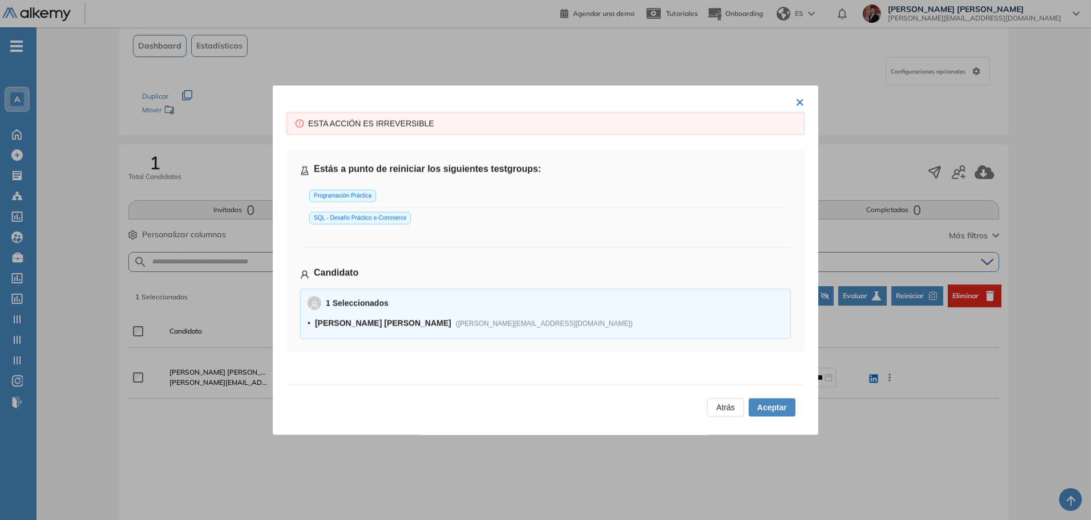
click at [767, 404] on span "Aceptar" at bounding box center [772, 408] width 30 height 13
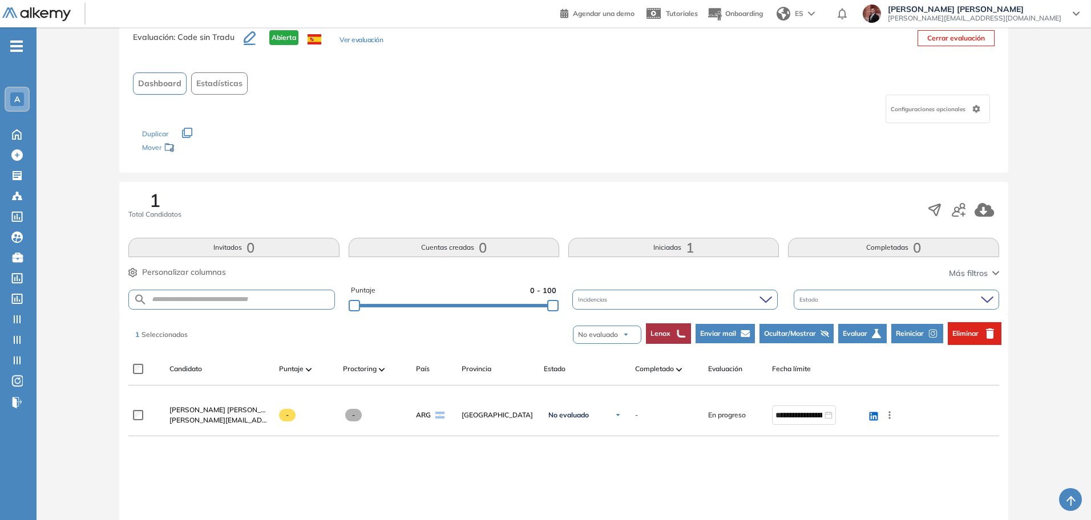
scroll to position [0, 0]
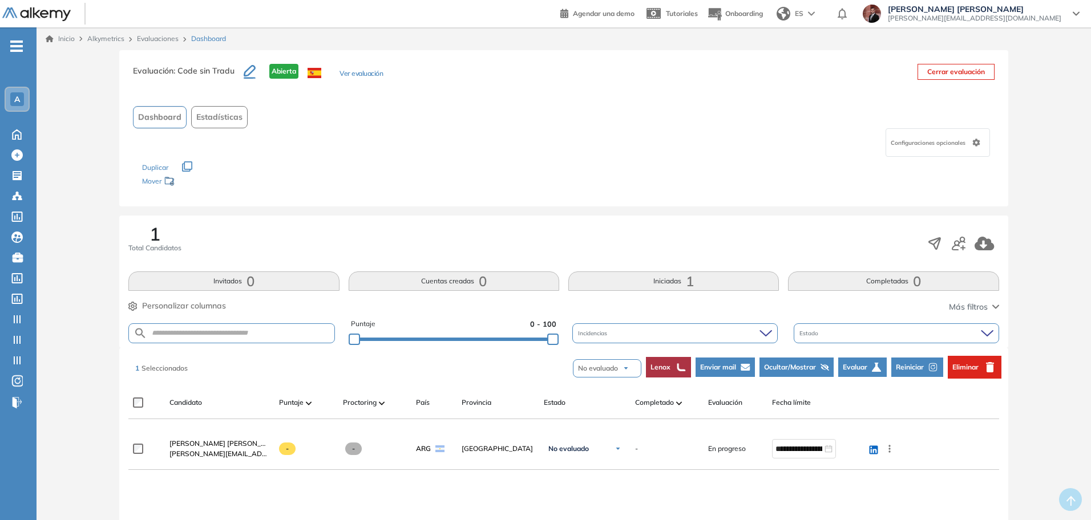
click at [171, 37] on link "Evaluaciones" at bounding box center [158, 38] width 42 height 9
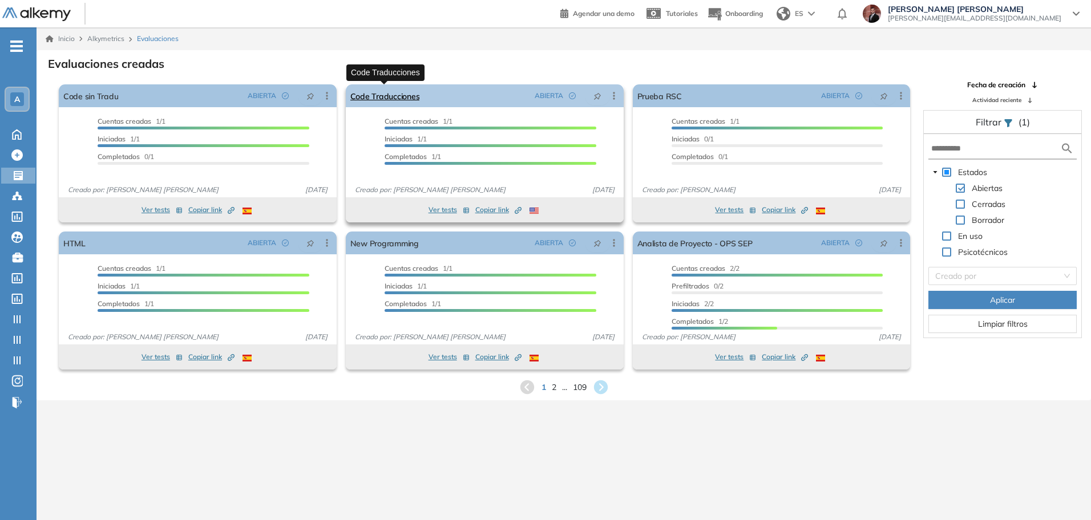
click at [407, 92] on link "Code Traducciones" at bounding box center [384, 95] width 69 height 23
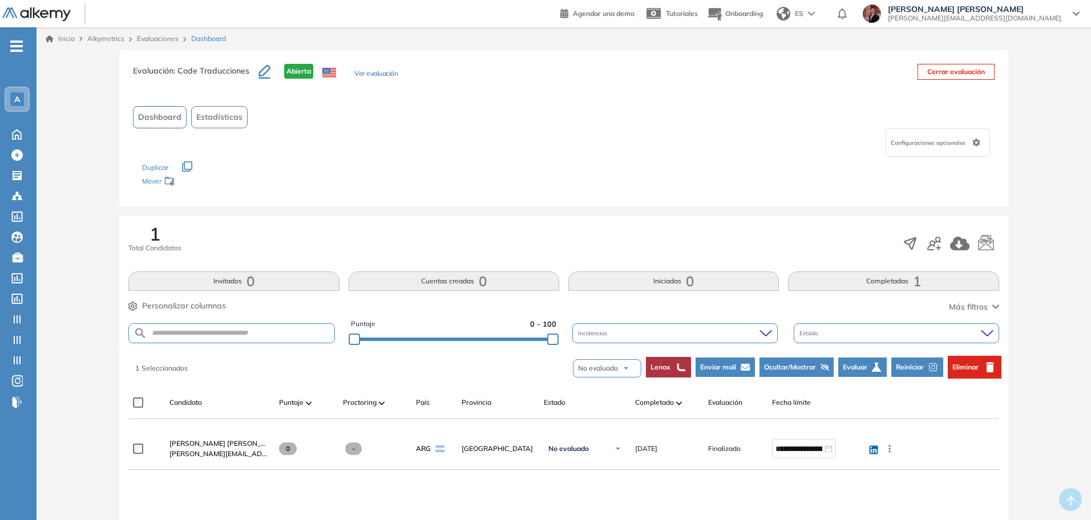
click at [913, 370] on span "Reiniciar" at bounding box center [910, 367] width 28 height 10
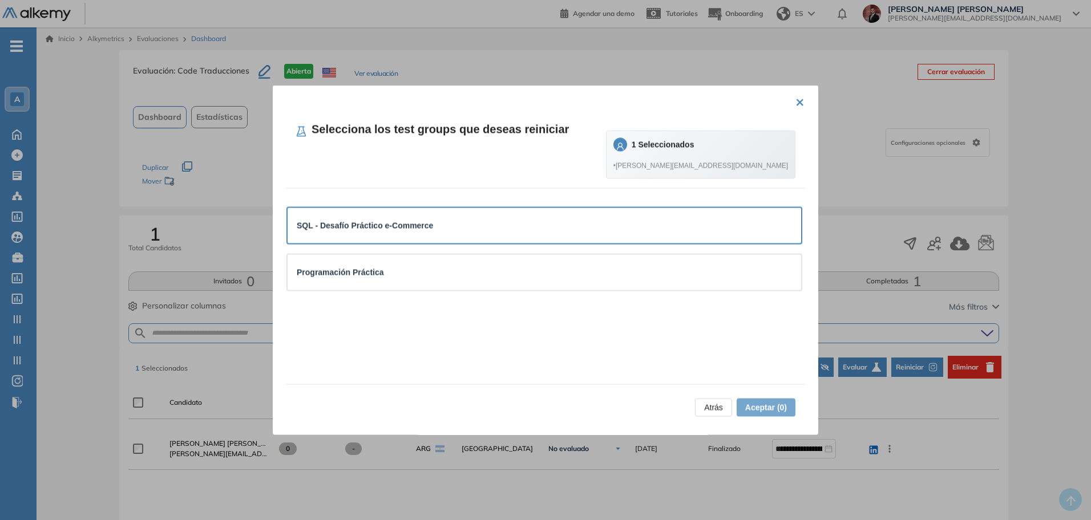
click at [422, 216] on div "SQL - Desafío Práctico e-Commerce" at bounding box center [543, 225] width 513 height 35
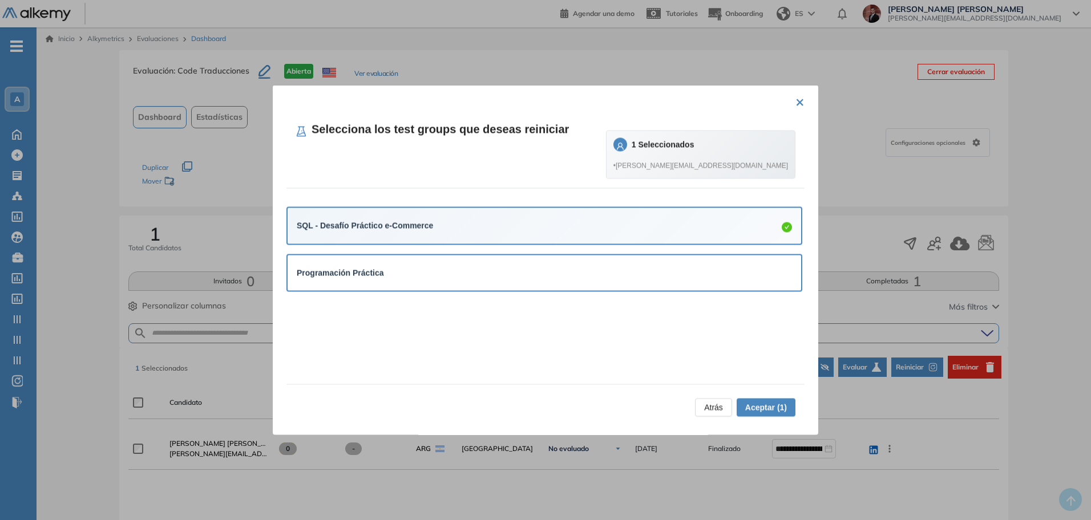
drag, startPoint x: 427, startPoint y: 273, endPoint x: 686, endPoint y: 364, distance: 275.1
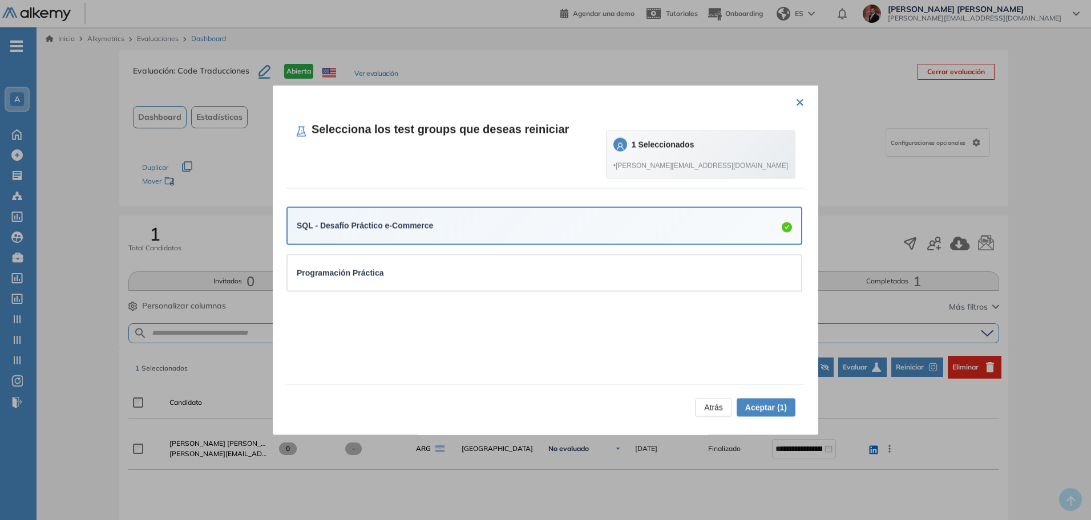
click at [427, 273] on div "Programación Práctica" at bounding box center [544, 272] width 495 height 13
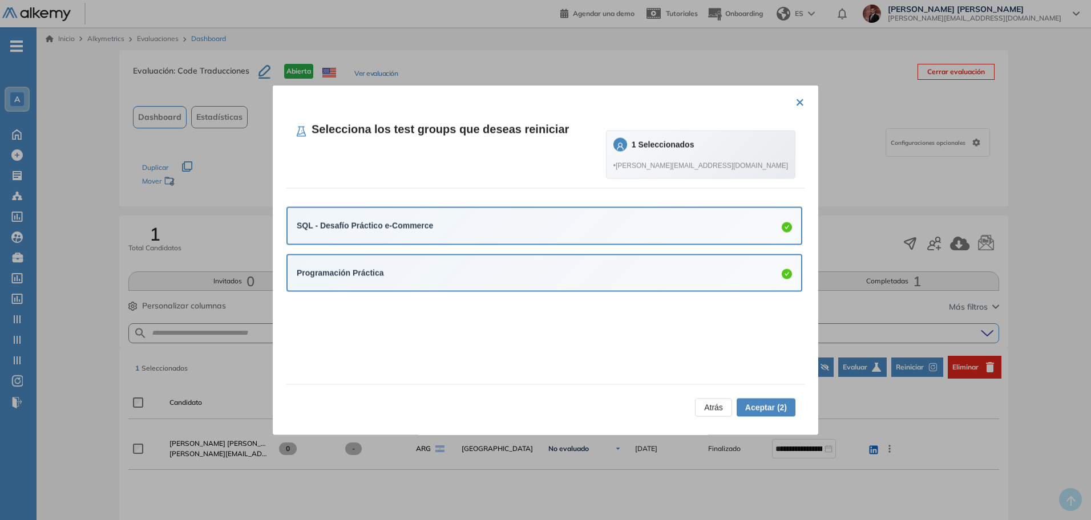
click at [757, 412] on span "Aceptar (2)" at bounding box center [766, 408] width 42 height 13
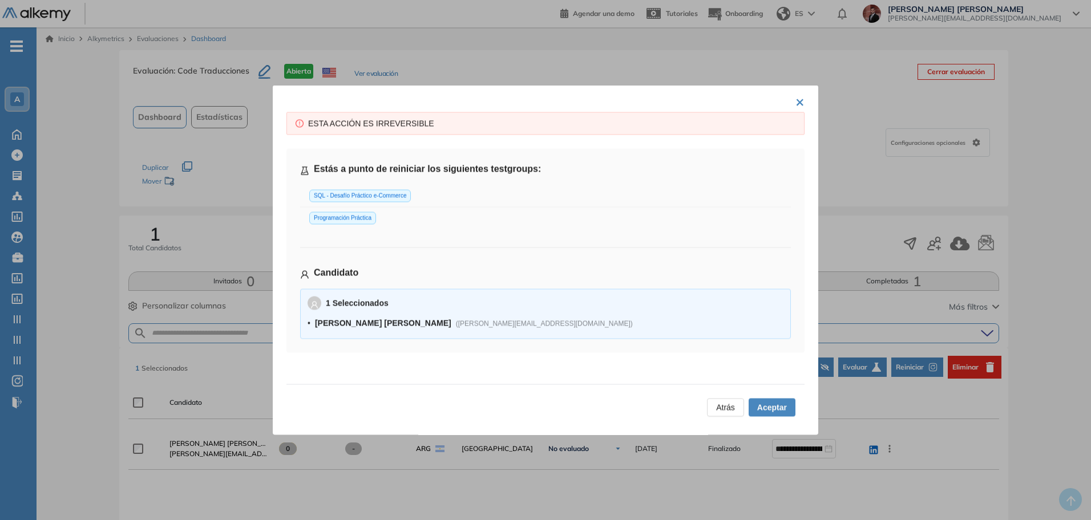
click at [776, 410] on span "Aceptar" at bounding box center [772, 408] width 30 height 13
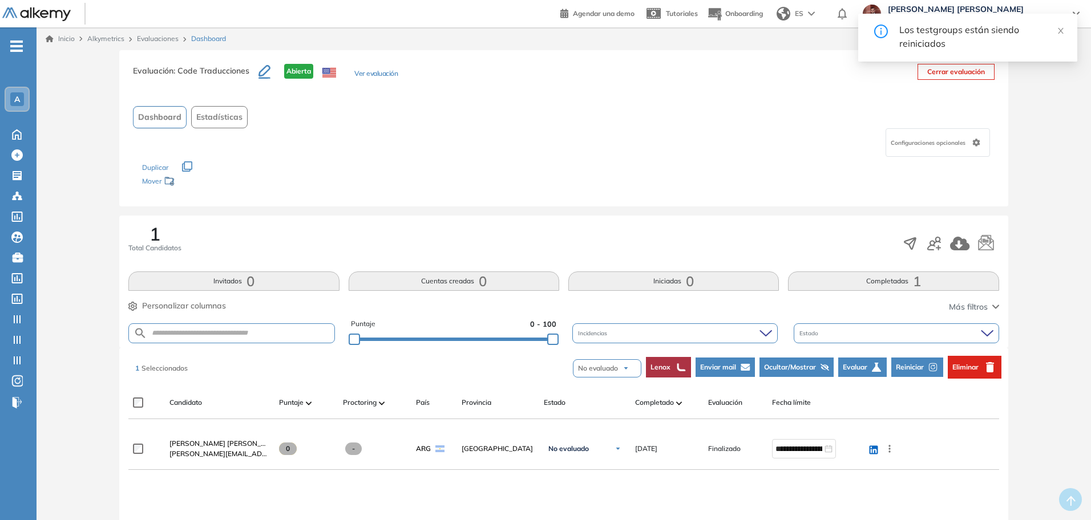
click at [861, 369] on span "Evaluar" at bounding box center [854, 367] width 25 height 10
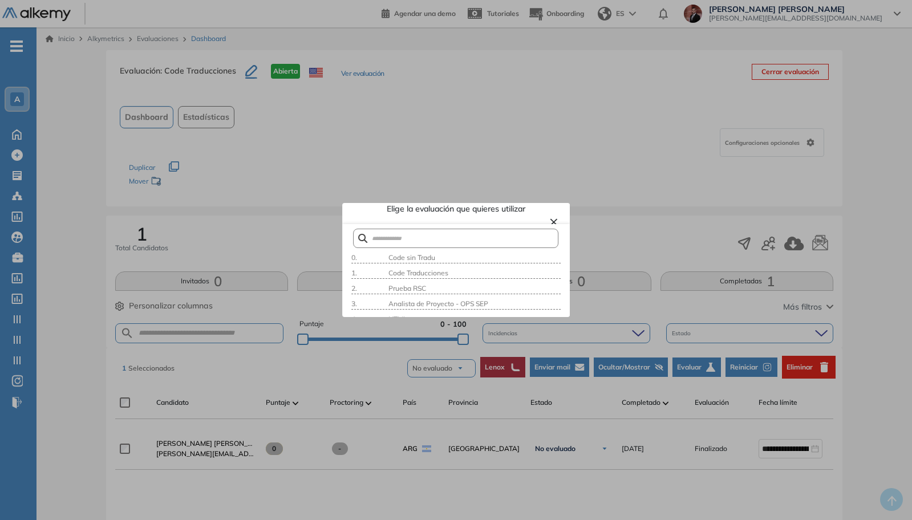
click at [680, 150] on div at bounding box center [456, 260] width 912 height 520
